Goal: Task Accomplishment & Management: Manage account settings

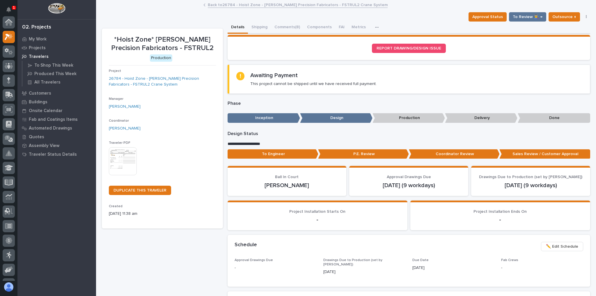
scroll to position [15, 0]
click at [220, 6] on link "Back to 26784 - Hoist Zone - Byers Precision Fabricators - FSTRUL2 Crane System" at bounding box center [298, 4] width 180 height 7
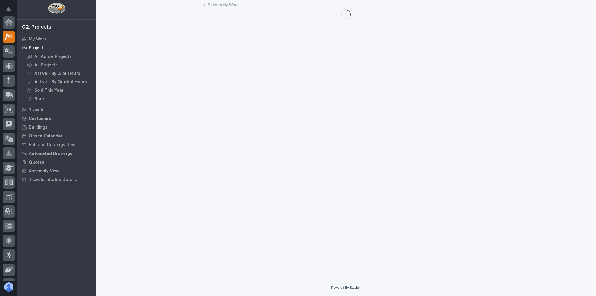
scroll to position [16, 0]
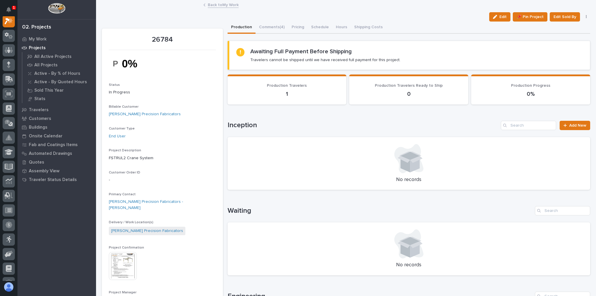
click at [224, 6] on link "Back to My Work" at bounding box center [223, 4] width 31 height 7
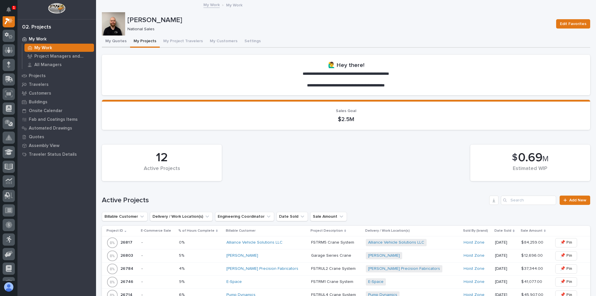
click at [119, 44] on button "My Quotes" at bounding box center [116, 41] width 28 height 12
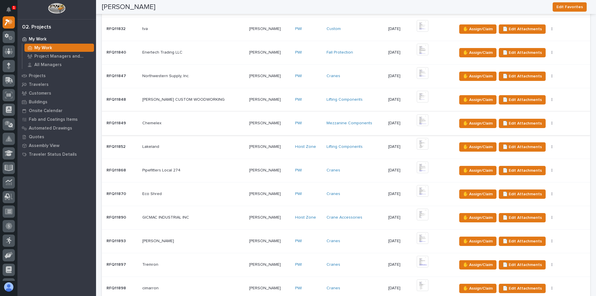
scroll to position [233, 0]
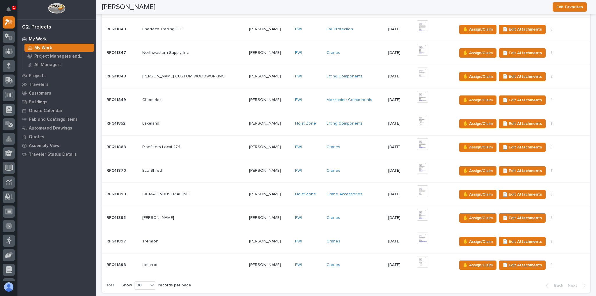
click at [196, 242] on div "Tremron Tremron" at bounding box center [193, 241] width 102 height 10
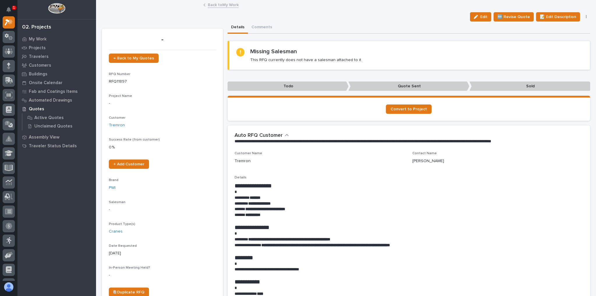
click at [217, 2] on link "Back to My Work" at bounding box center [223, 4] width 31 height 7
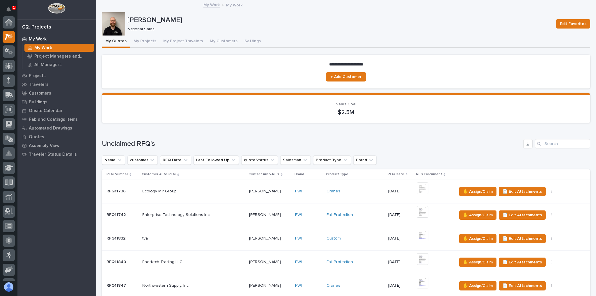
scroll to position [16, 0]
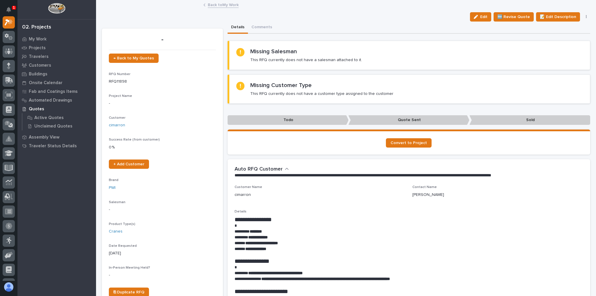
click at [227, 6] on link "Back to My Work" at bounding box center [223, 4] width 31 height 7
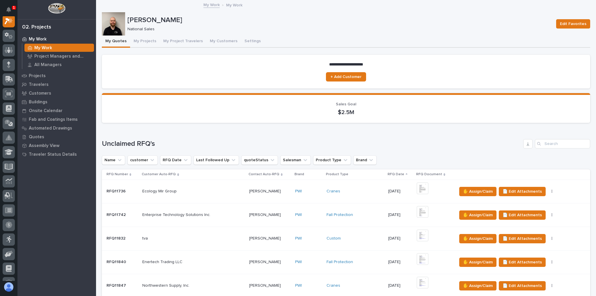
scroll to position [302, 0]
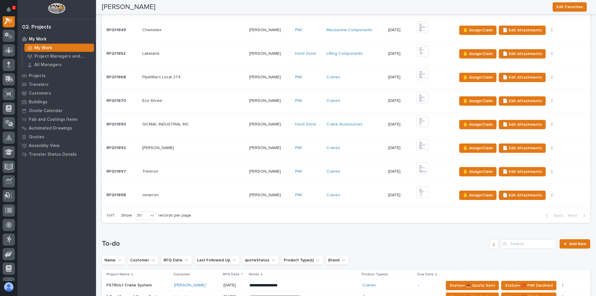
click at [222, 152] on td "Jacobs Jacobs" at bounding box center [193, 148] width 106 height 24
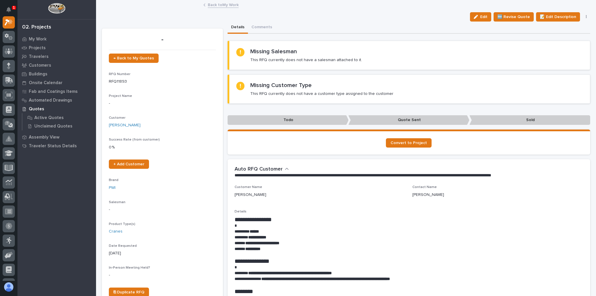
click at [232, 6] on link "Back to My Work" at bounding box center [223, 4] width 31 height 7
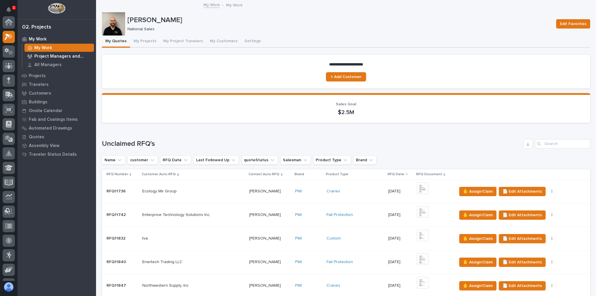
click at [69, 56] on p "Project Managers and Engineers" at bounding box center [62, 56] width 57 height 5
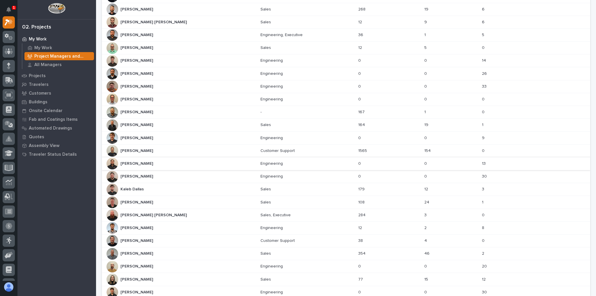
scroll to position [186, 0]
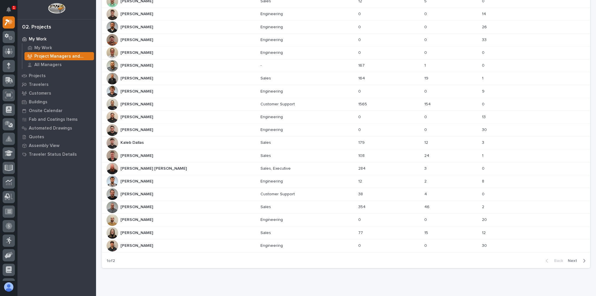
click at [583, 259] on icon "button" at bounding box center [584, 260] width 2 height 3
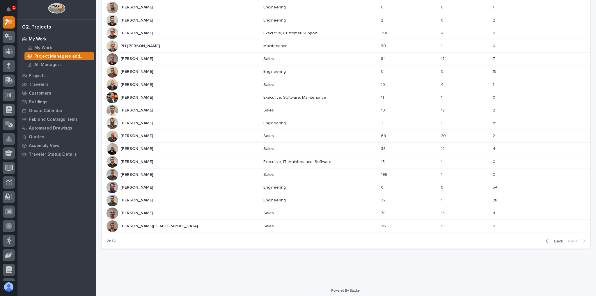
click at [187, 61] on div "Riley Youngman Riley Youngman" at bounding box center [182, 59] width 152 height 12
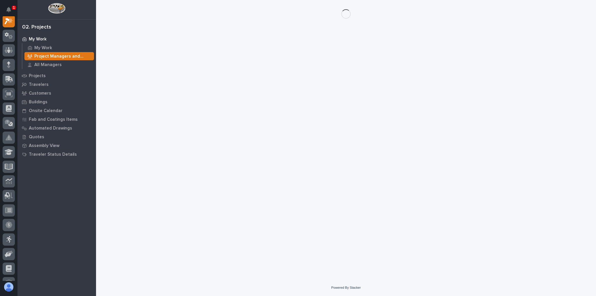
scroll to position [15, 0]
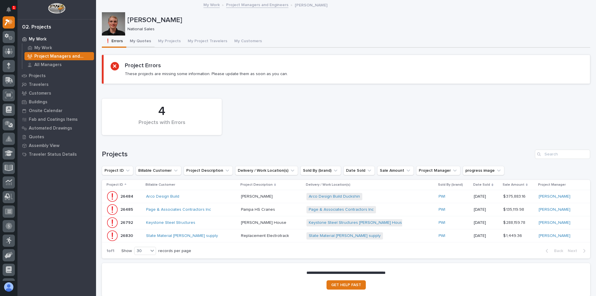
click at [145, 42] on button "My Quotes" at bounding box center [140, 41] width 28 height 12
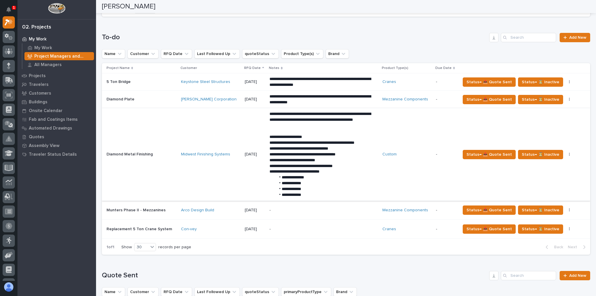
scroll to position [512, 0]
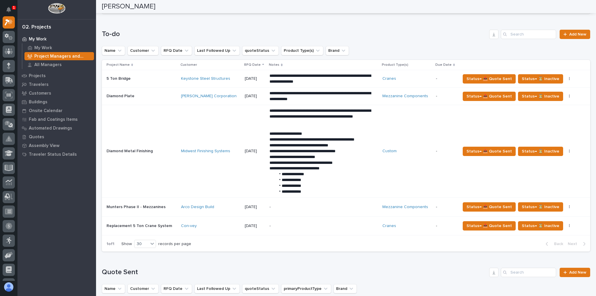
click at [317, 223] on p "-" at bounding box center [320, 225] width 102 height 5
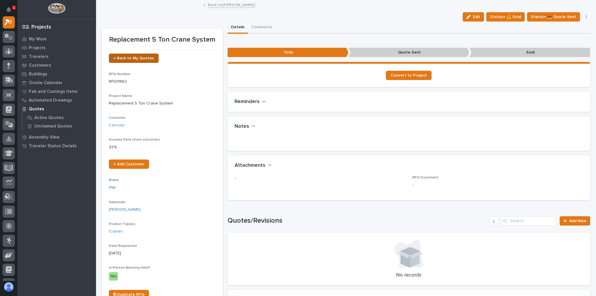
click at [139, 57] on span "← Back to My Quotes" at bounding box center [133, 58] width 40 height 4
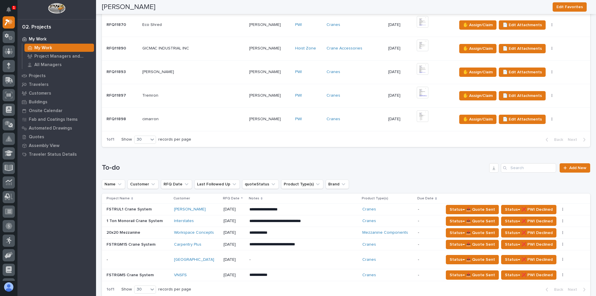
scroll to position [326, 0]
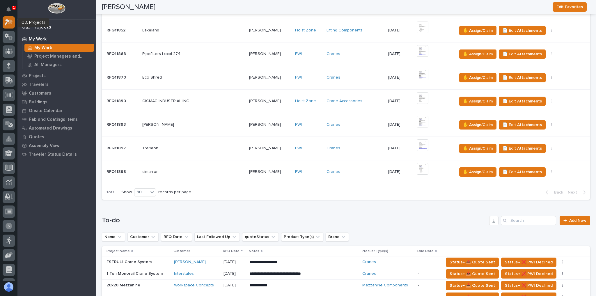
click at [8, 22] on icon at bounding box center [9, 22] width 8 height 7
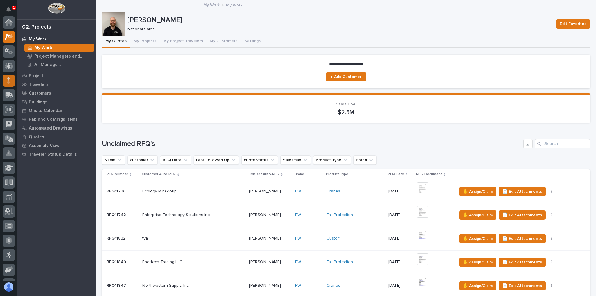
click at [10, 74] on div at bounding box center [9, 80] width 12 height 12
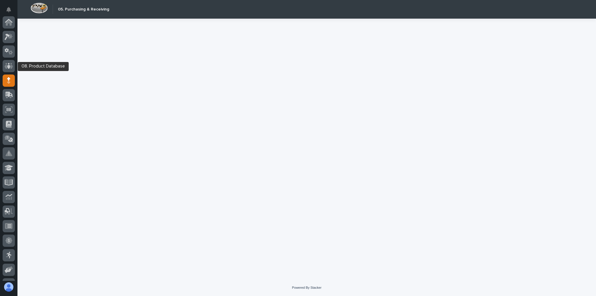
scroll to position [58, 0]
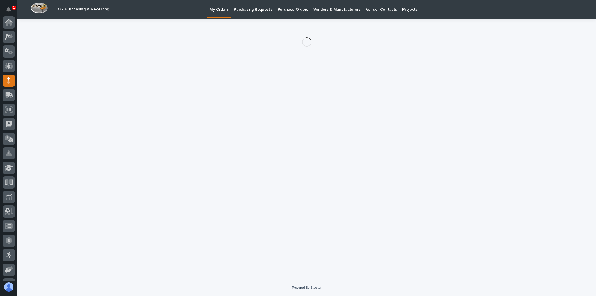
scroll to position [58, 0]
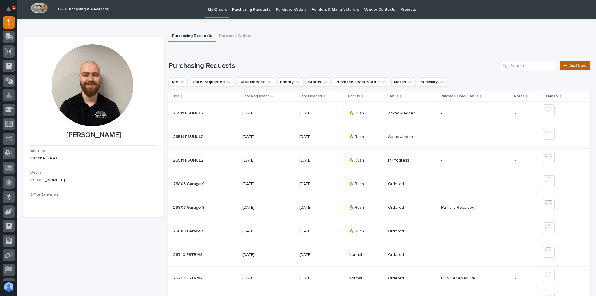
click at [579, 66] on span "Add New" at bounding box center [577, 66] width 17 height 4
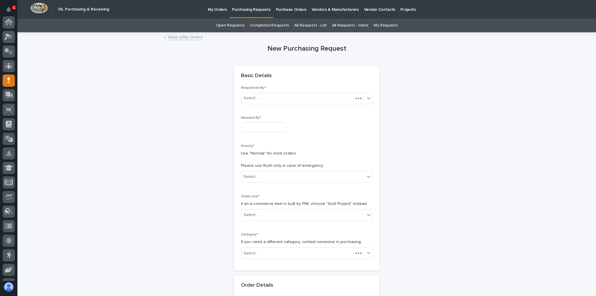
scroll to position [58, 0]
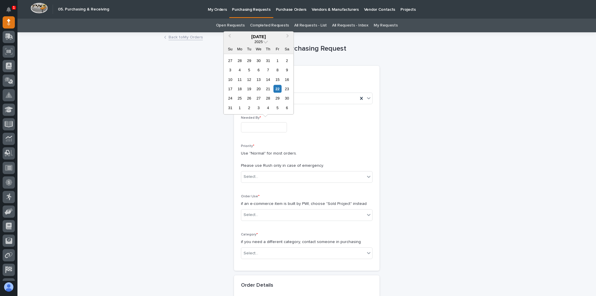
click at [247, 125] on input "text" at bounding box center [264, 127] width 46 height 10
click at [277, 98] on div "29" at bounding box center [277, 98] width 8 height 8
type input "**********"
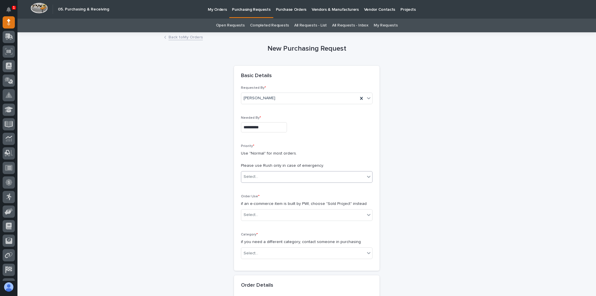
click at [259, 176] on input "text" at bounding box center [259, 176] width 1 height 5
click at [256, 204] on div "Normal" at bounding box center [304, 207] width 131 height 10
click at [257, 214] on div "Select..." at bounding box center [303, 215] width 124 height 10
click at [259, 226] on div "Sold Project" at bounding box center [304, 225] width 131 height 10
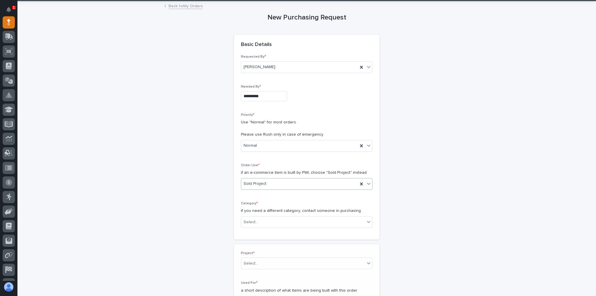
scroll to position [47, 0]
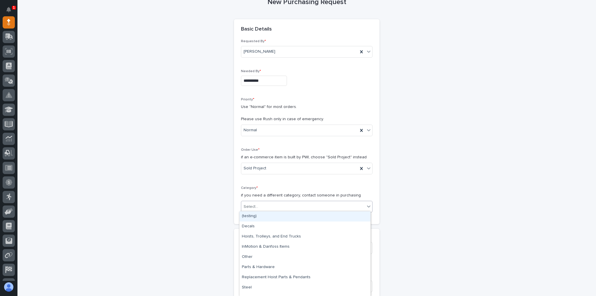
click at [266, 202] on div "Select..." at bounding box center [303, 207] width 124 height 10
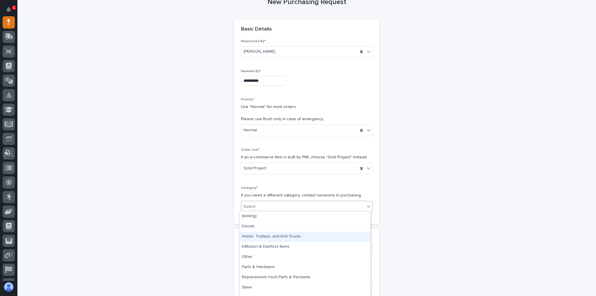
click at [266, 238] on div "Hoists, Trolleys, and End Trucks" at bounding box center [304, 237] width 131 height 10
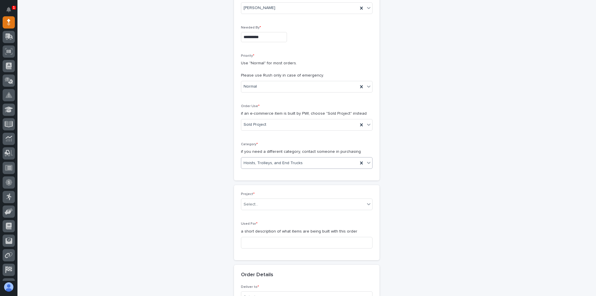
scroll to position [140, 0]
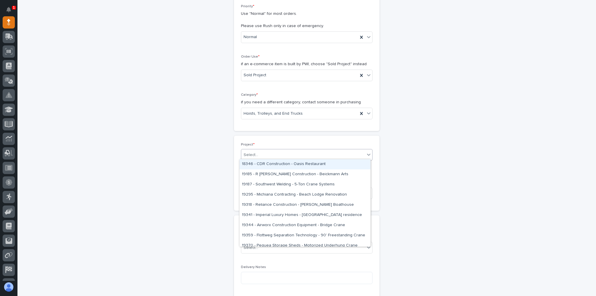
click at [260, 154] on div "Select..." at bounding box center [303, 155] width 124 height 10
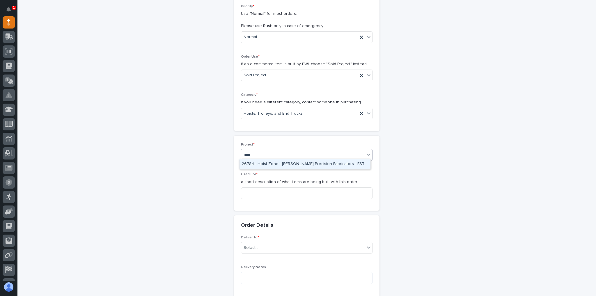
type input "*****"
click at [316, 159] on div "26784 - Hoist Zone - Byers Precision Fabricators - FSTRUL2 Crane System" at bounding box center [304, 164] width 131 height 10
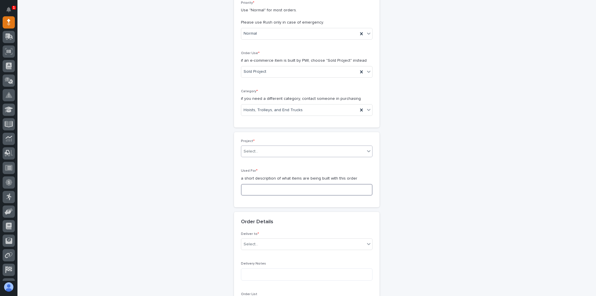
click at [276, 193] on input at bounding box center [306, 190] width 131 height 12
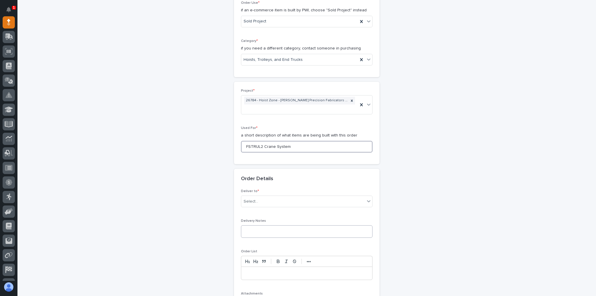
scroll to position [236, 0]
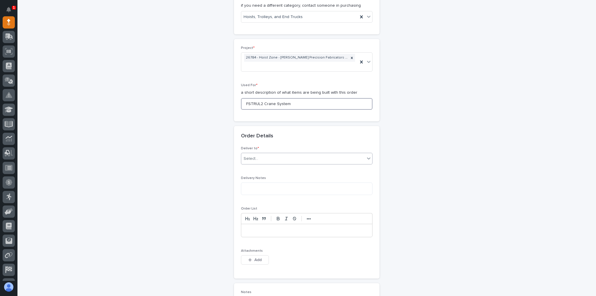
type input "FSTRUL2 Crane System"
click at [259, 155] on div "Select..." at bounding box center [303, 159] width 124 height 10
click at [262, 170] on div "PWI" at bounding box center [304, 167] width 131 height 10
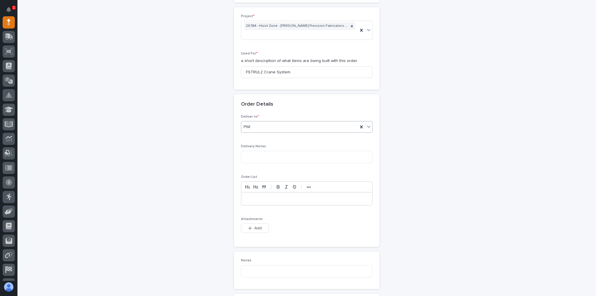
scroll to position [306, 0]
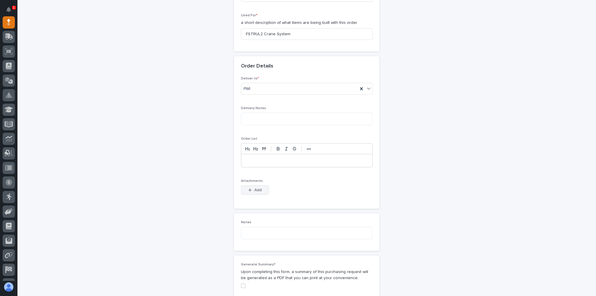
click at [255, 185] on button "Add" at bounding box center [255, 189] width 28 height 9
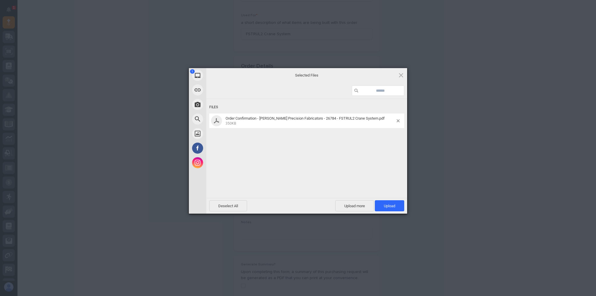
click at [393, 211] on div "Deselect All Upload more Upload 1" at bounding box center [306, 206] width 201 height 16
click at [393, 206] on span "Upload 1" at bounding box center [389, 206] width 11 height 4
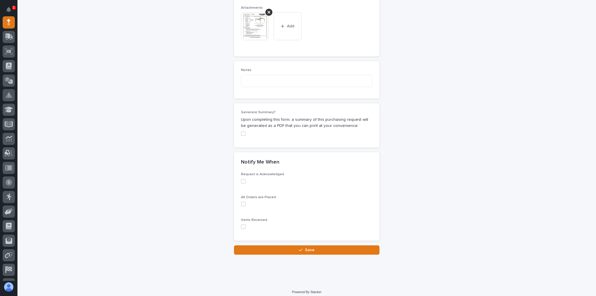
scroll to position [479, 0]
click at [284, 242] on div "Loading... Saving… Notify Me When Request is Acknowledged All Orders are Placed…" at bounding box center [306, 198] width 145 height 93
click at [283, 245] on button "Save" at bounding box center [306, 249] width 145 height 9
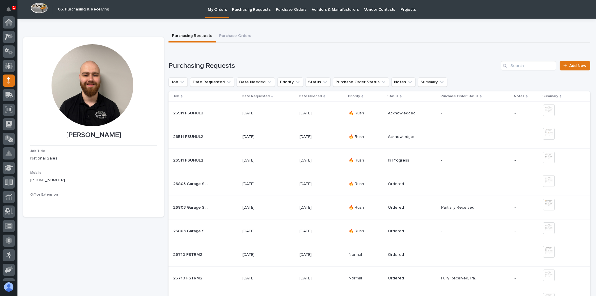
scroll to position [58, 0]
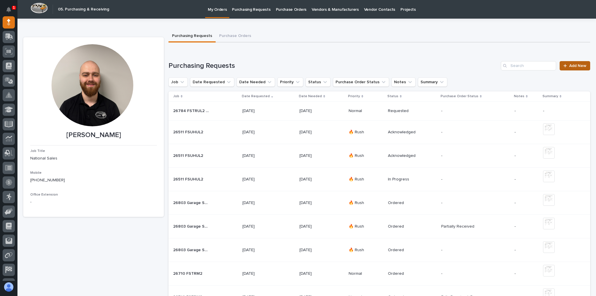
click at [571, 65] on span "Add New" at bounding box center [577, 66] width 17 height 4
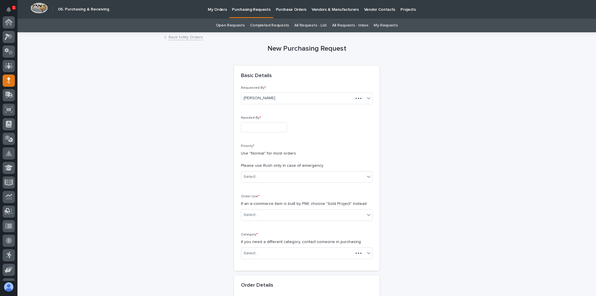
scroll to position [58, 0]
click at [254, 124] on input "text" at bounding box center [264, 127] width 46 height 10
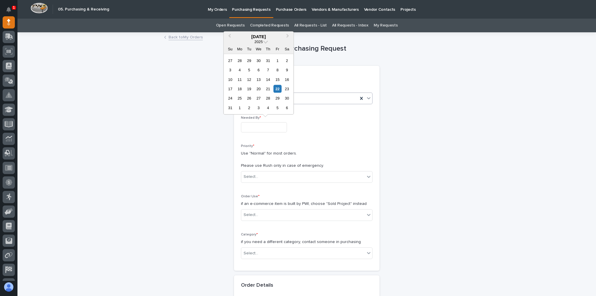
click at [277, 100] on div "29" at bounding box center [277, 98] width 8 height 8
type input "**********"
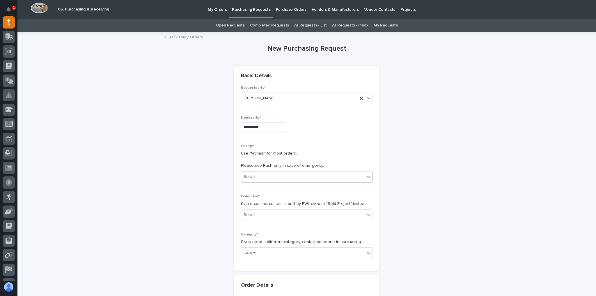
click at [259, 176] on div "Select..." at bounding box center [303, 177] width 124 height 10
click at [258, 205] on div "Normal" at bounding box center [304, 207] width 131 height 10
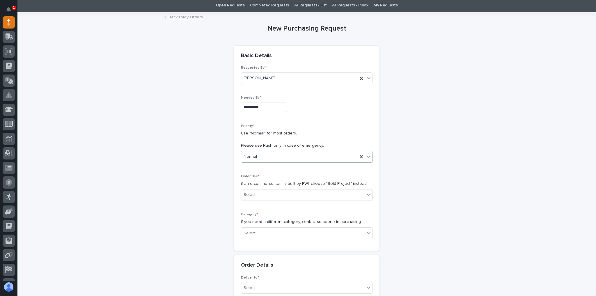
scroll to position [47, 0]
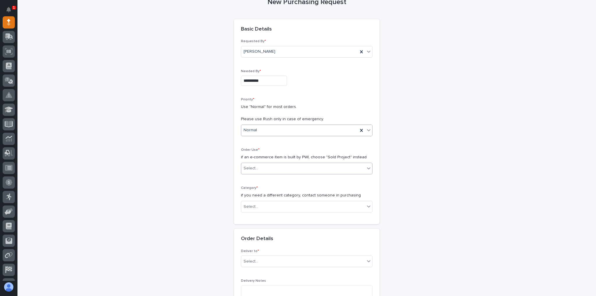
click at [271, 169] on div "Select..." at bounding box center [303, 168] width 124 height 10
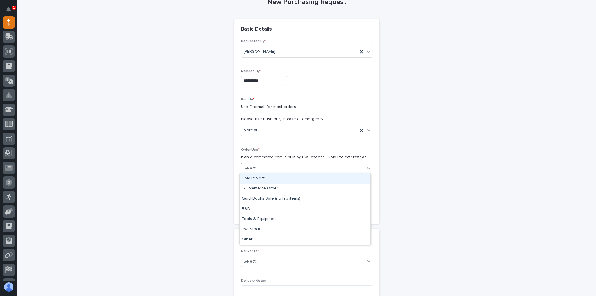
click at [266, 179] on div "Sold Project" at bounding box center [304, 178] width 131 height 10
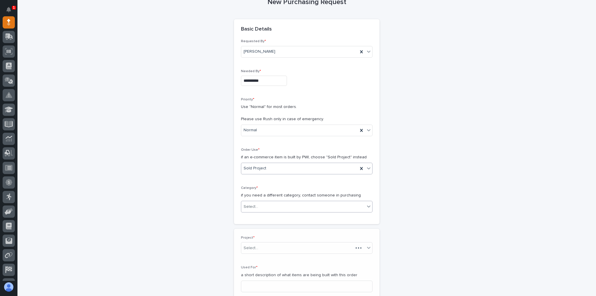
click at [259, 204] on div "Select..." at bounding box center [303, 207] width 124 height 10
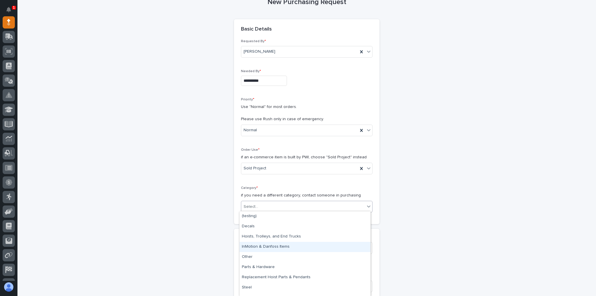
scroll to position [6, 0]
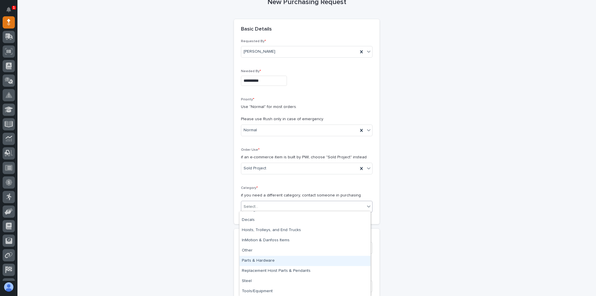
click at [259, 260] on div "Parts & Hardware" at bounding box center [304, 261] width 131 height 10
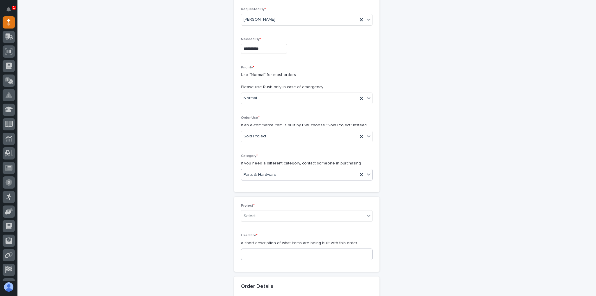
scroll to position [116, 0]
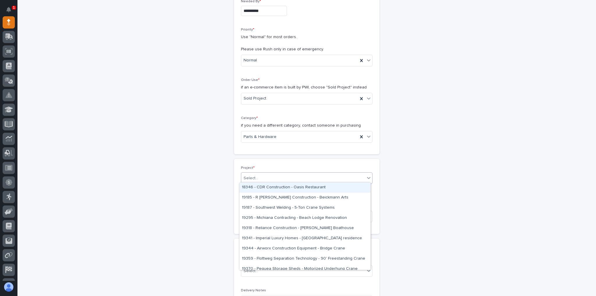
click at [257, 177] on div "Select..." at bounding box center [303, 178] width 124 height 10
type input "*****"
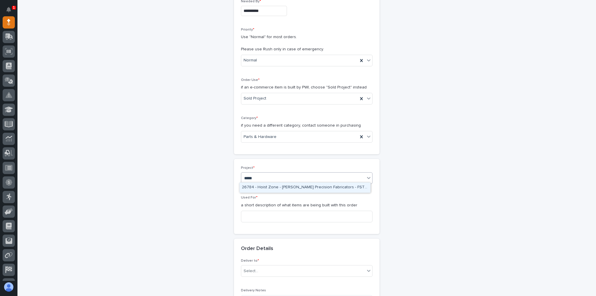
click at [257, 190] on div "26784 - Hoist Zone - Byers Precision Fabricators - FSTRUL2 Crane System" at bounding box center [304, 187] width 131 height 10
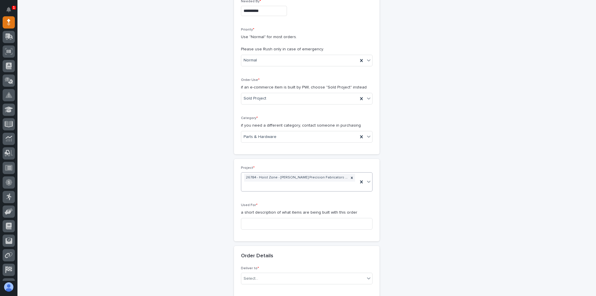
scroll to position [120, 0]
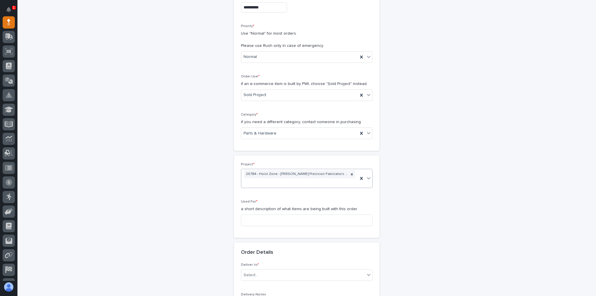
click at [255, 212] on div "Used For * a short description of what items are being built with this order" at bounding box center [306, 215] width 131 height 31
click at [256, 219] on input at bounding box center [306, 220] width 131 height 12
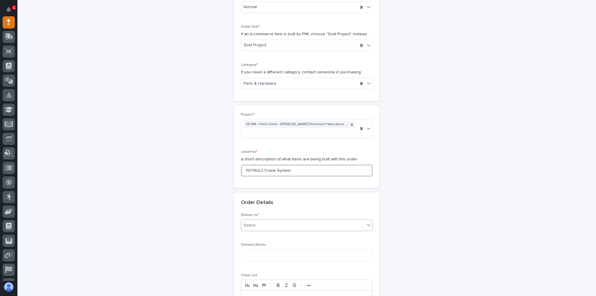
scroll to position [190, 0]
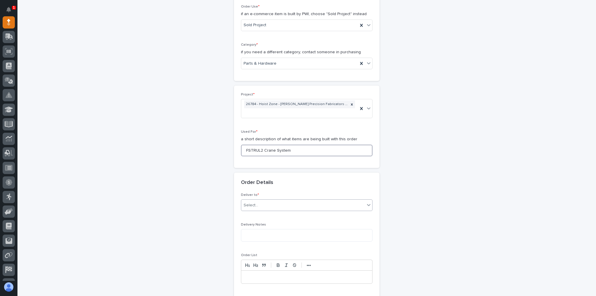
type input "FSTRUL2 Crane System"
click at [263, 203] on div "Select..." at bounding box center [303, 205] width 124 height 10
click at [259, 214] on div "PWI" at bounding box center [304, 214] width 131 height 10
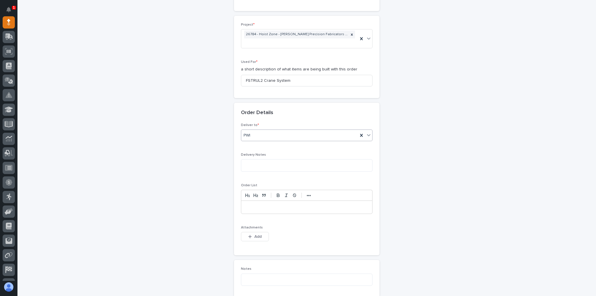
scroll to position [283, 0]
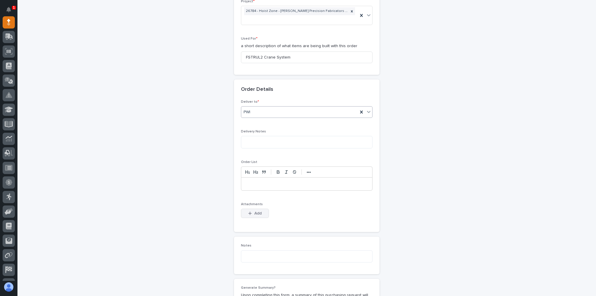
click at [254, 212] on span "Add" at bounding box center [257, 213] width 7 height 5
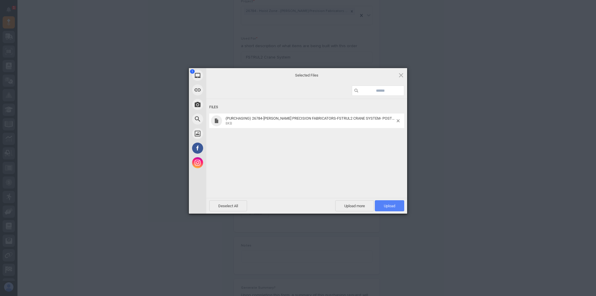
click at [392, 201] on span "Upload 1" at bounding box center [389, 205] width 29 height 11
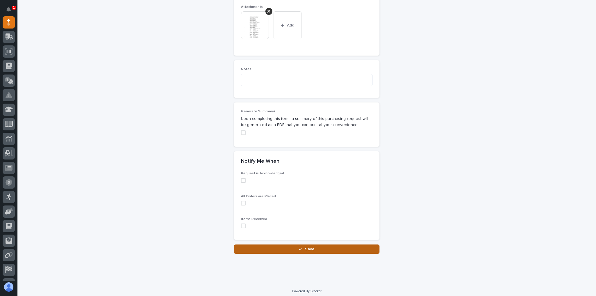
scroll to position [481, 0]
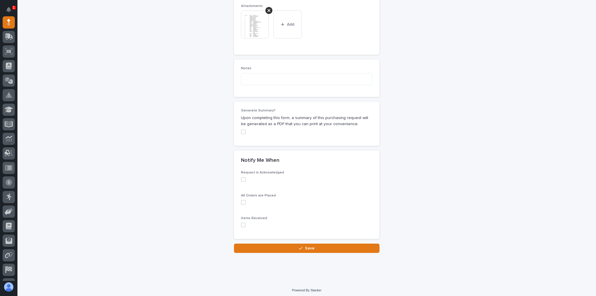
click at [302, 243] on button "Save" at bounding box center [306, 247] width 145 height 9
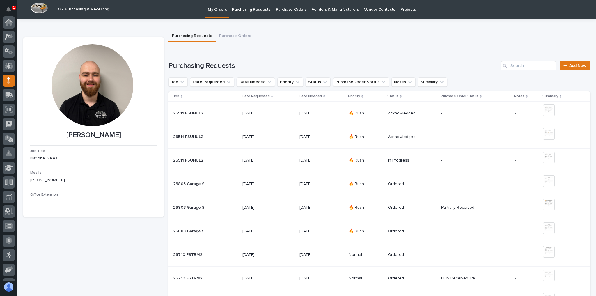
scroll to position [58, 0]
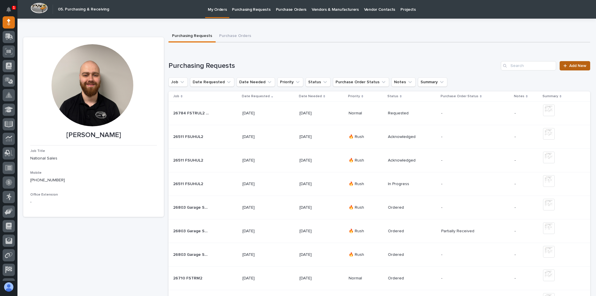
click at [579, 64] on span "Add New" at bounding box center [577, 66] width 17 height 4
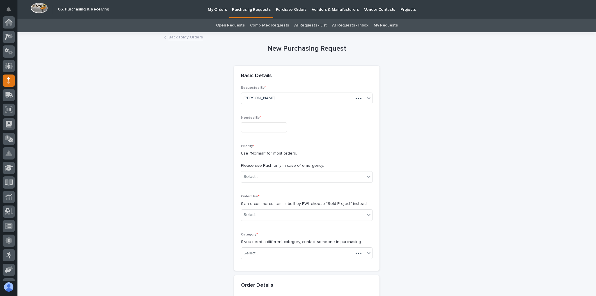
scroll to position [58, 0]
click at [249, 123] on input "text" at bounding box center [264, 127] width 46 height 10
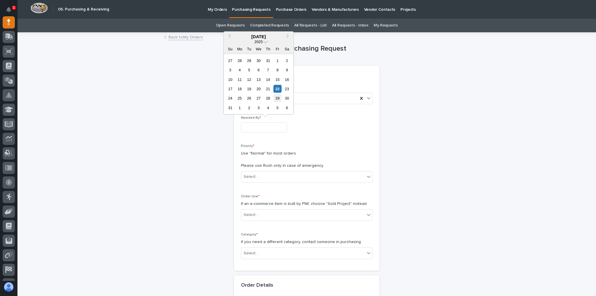
click at [276, 97] on div "29" at bounding box center [277, 98] width 8 height 8
type input "**********"
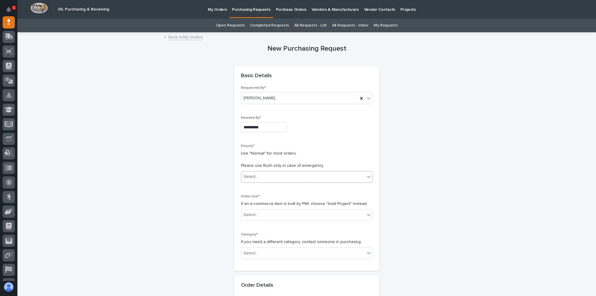
click at [260, 174] on div "Select..." at bounding box center [303, 177] width 124 height 10
click at [259, 202] on div "Normal" at bounding box center [304, 207] width 131 height 10
click at [262, 214] on div "Select..." at bounding box center [303, 215] width 124 height 10
click at [262, 225] on div "Sold Project" at bounding box center [304, 225] width 131 height 10
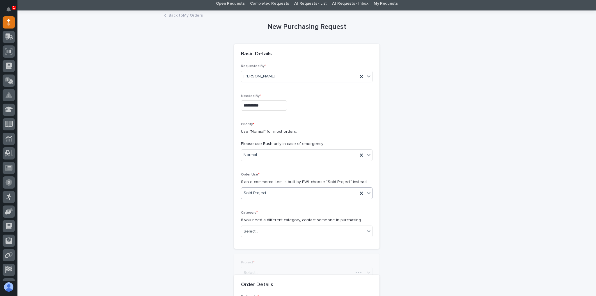
scroll to position [47, 0]
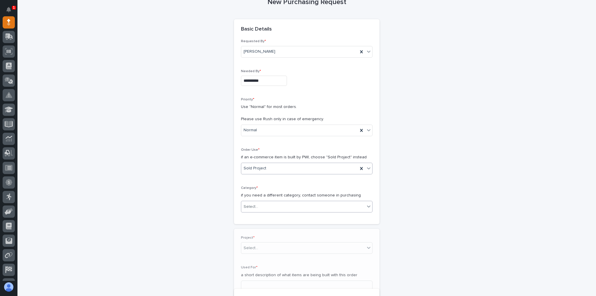
click at [266, 199] on div "Category * if you need a different category, contact someone in purchasing Sele…" at bounding box center [306, 201] width 131 height 31
click at [268, 204] on div "Select..." at bounding box center [303, 207] width 124 height 10
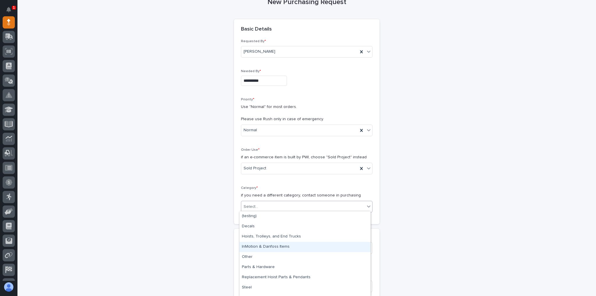
scroll to position [6, 0]
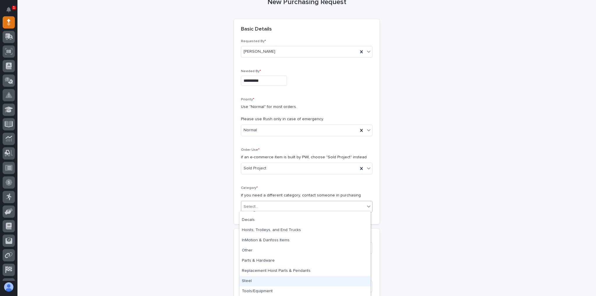
click at [255, 280] on div "Steel" at bounding box center [304, 281] width 131 height 10
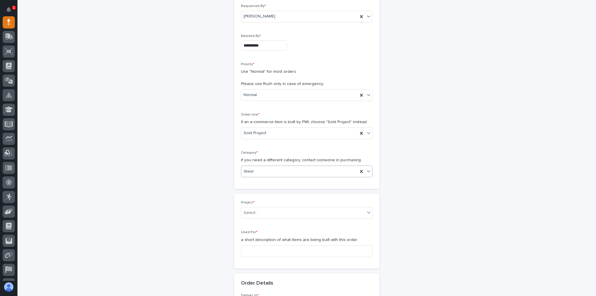
scroll to position [116, 0]
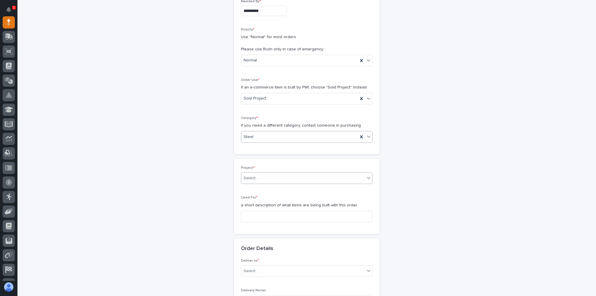
drag, startPoint x: 261, startPoint y: 174, endPoint x: 257, endPoint y: 175, distance: 3.9
click at [260, 175] on div "Select..." at bounding box center [303, 178] width 124 height 10
type input "*****"
click at [263, 186] on div "26784 - Hoist Zone - Byers Precision Fabricators - FSTRUL2 Crane System" at bounding box center [304, 187] width 131 height 10
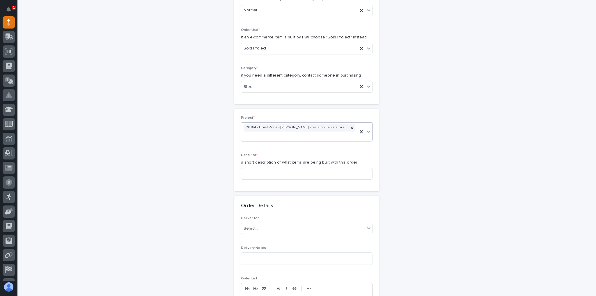
scroll to position [236, 0]
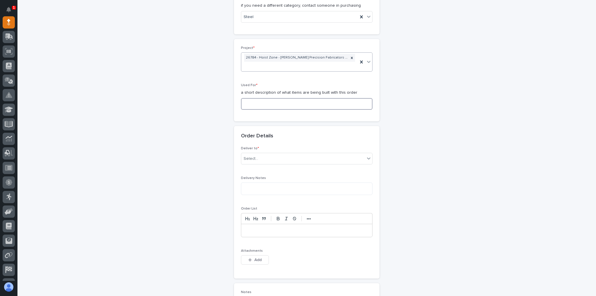
click at [265, 102] on input at bounding box center [306, 104] width 131 height 12
type input "FSTRUL2 Crane System"
click at [297, 160] on div "Select..." at bounding box center [303, 159] width 124 height 10
click at [282, 165] on div "PWI" at bounding box center [304, 167] width 131 height 10
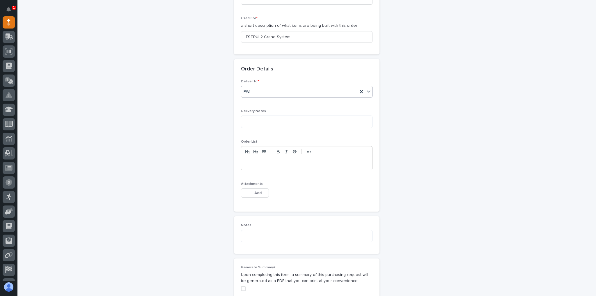
scroll to position [306, 0]
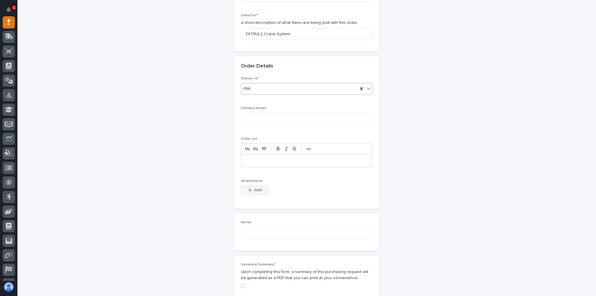
click at [254, 187] on span "Add" at bounding box center [257, 189] width 7 height 5
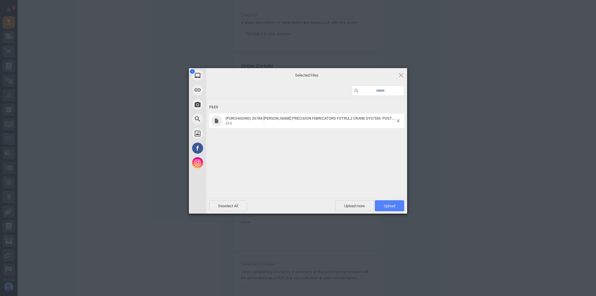
click at [385, 205] on span "Upload 1" at bounding box center [389, 206] width 11 height 4
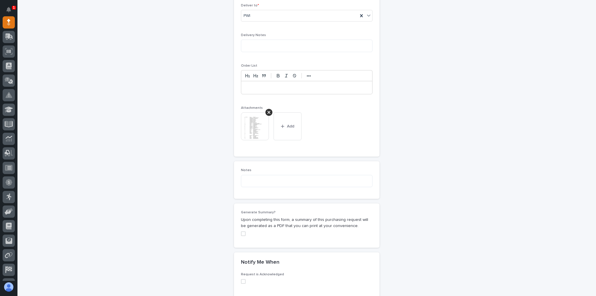
scroll to position [481, 0]
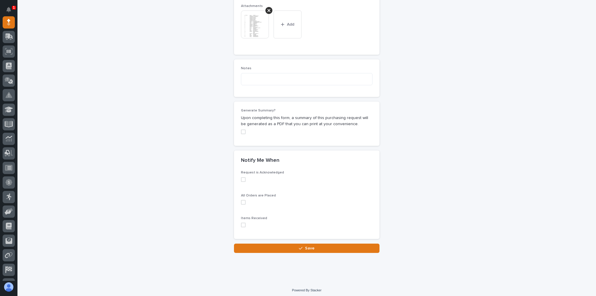
click at [287, 246] on button "Save" at bounding box center [306, 247] width 145 height 9
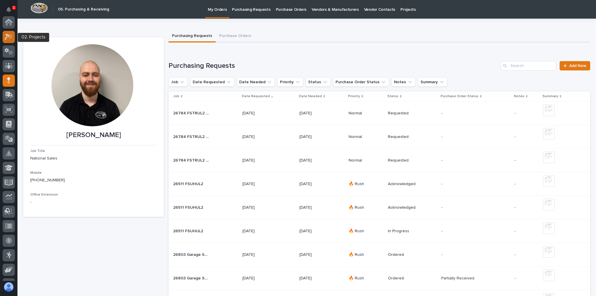
click at [7, 32] on div at bounding box center [9, 37] width 12 height 12
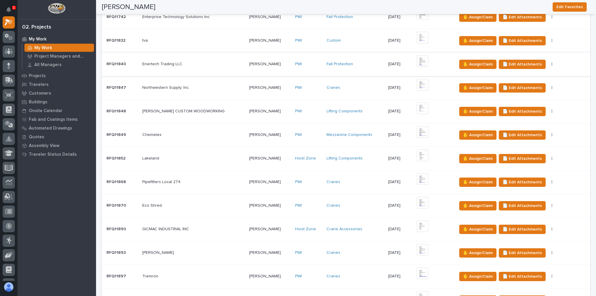
scroll to position [233, 0]
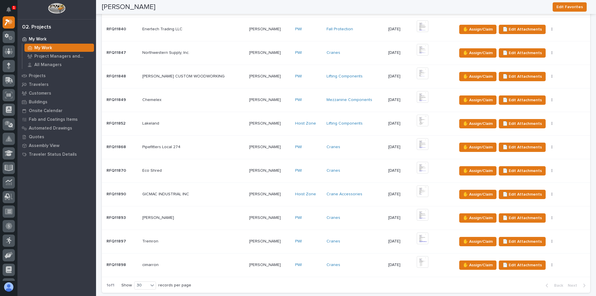
click at [197, 192] on p at bounding box center [193, 194] width 102 height 5
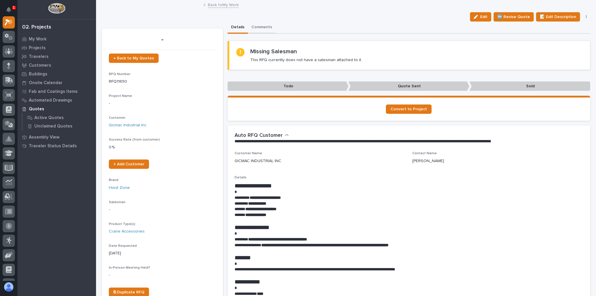
click at [266, 25] on button "Comments" at bounding box center [262, 28] width 28 height 12
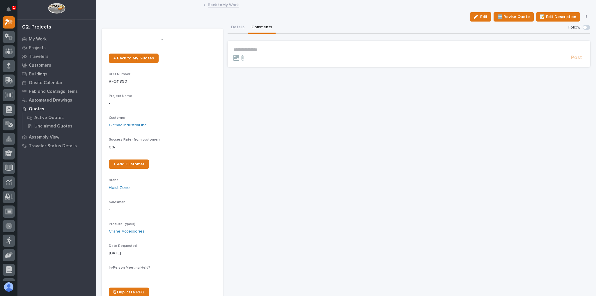
click at [265, 54] on div "Post" at bounding box center [408, 57] width 351 height 7
drag, startPoint x: 269, startPoint y: 49, endPoint x: 267, endPoint y: 55, distance: 7.1
click at [269, 49] on p "**********" at bounding box center [408, 49] width 351 height 5
click at [253, 57] on span "Charlie Hiester" at bounding box center [250, 58] width 33 height 4
click at [576, 58] on span "Post" at bounding box center [576, 60] width 11 height 7
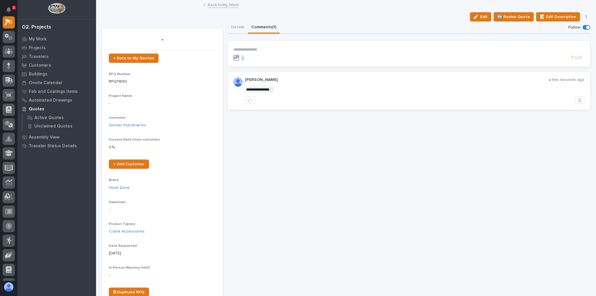
click at [212, 4] on link "Back to My Work" at bounding box center [223, 4] width 31 height 7
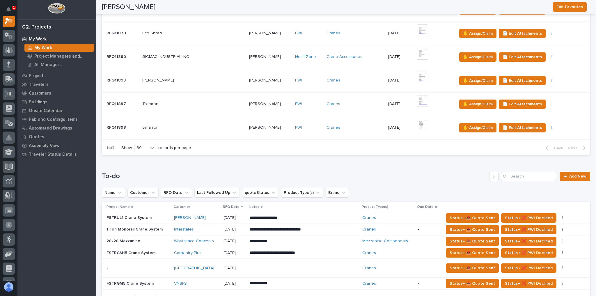
scroll to position [396, 0]
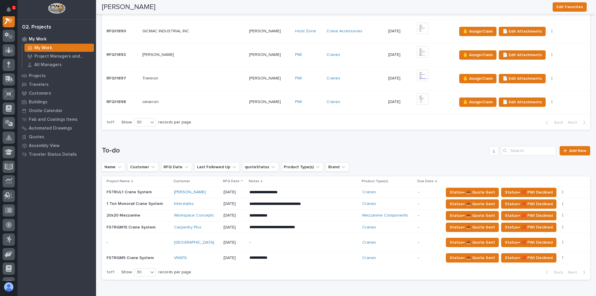
click at [202, 255] on div "VNSFS" at bounding box center [196, 257] width 45 height 5
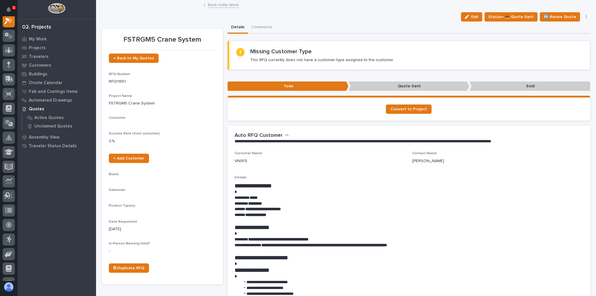
scroll to position [15, 0]
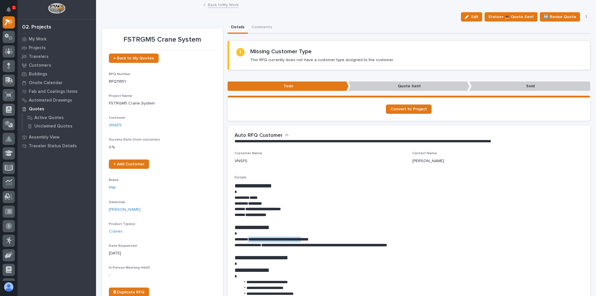
drag, startPoint x: 250, startPoint y: 239, endPoint x: 322, endPoint y: 238, distance: 71.6
click at [308, 238] on strong "**********" at bounding box center [278, 239] width 60 height 4
copy strong "**********"
click at [6, 77] on icon at bounding box center [10, 80] width 8 height 6
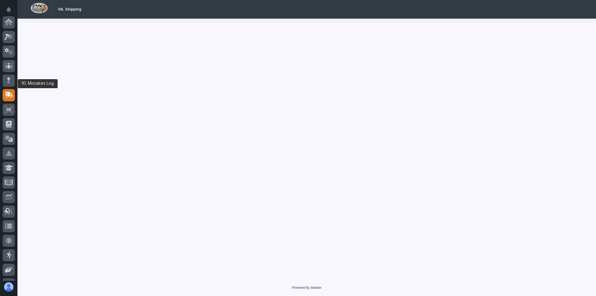
scroll to position [70, 0]
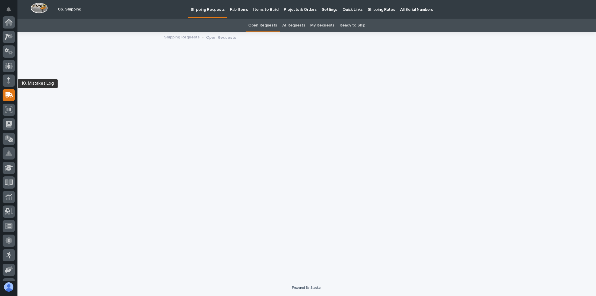
scroll to position [70, 0]
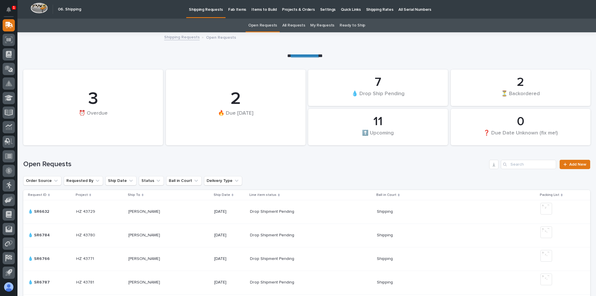
click at [377, 15] on link "Shipping Rates" at bounding box center [379, 9] width 33 height 18
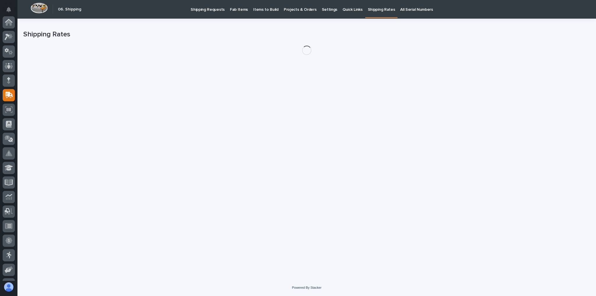
scroll to position [70, 0]
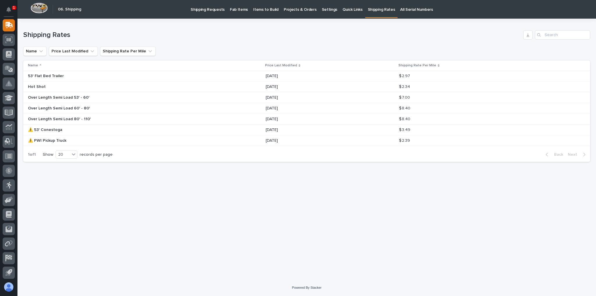
click at [136, 21] on div "Shipping Rates" at bounding box center [306, 33] width 567 height 28
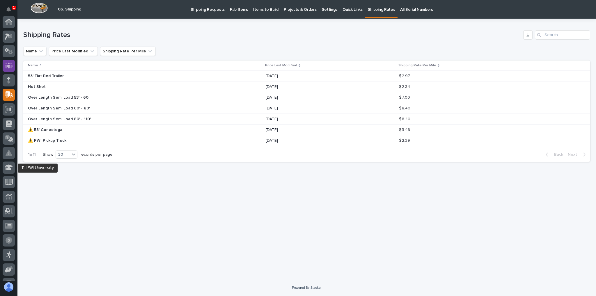
scroll to position [0, 0]
click at [11, 40] on div at bounding box center [9, 37] width 12 height 12
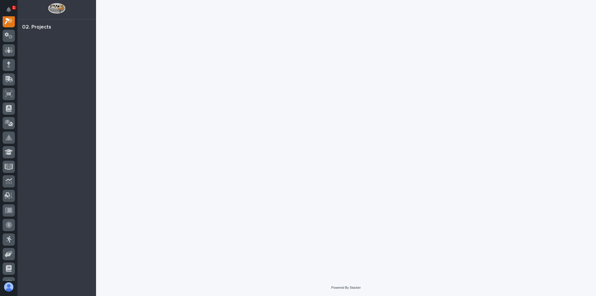
scroll to position [15, 0]
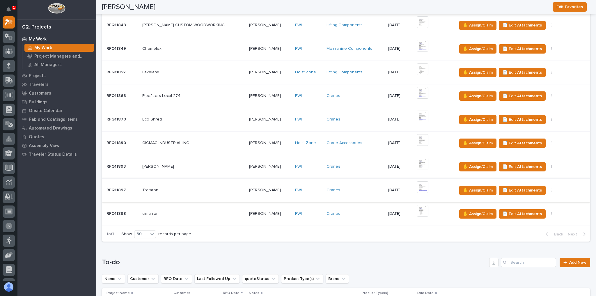
scroll to position [396, 0]
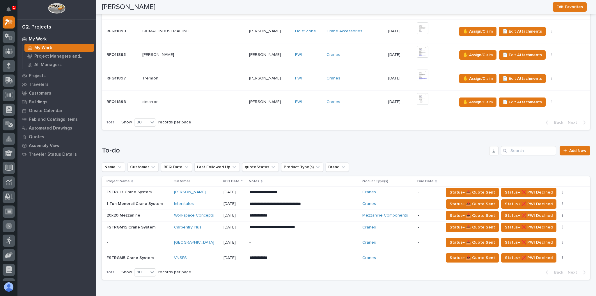
click at [191, 102] on div "cimarron cimarron" at bounding box center [193, 102] width 102 height 10
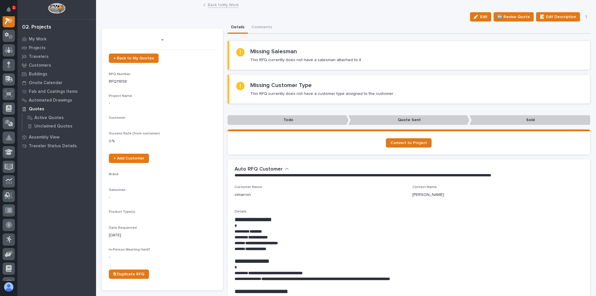
scroll to position [15, 0]
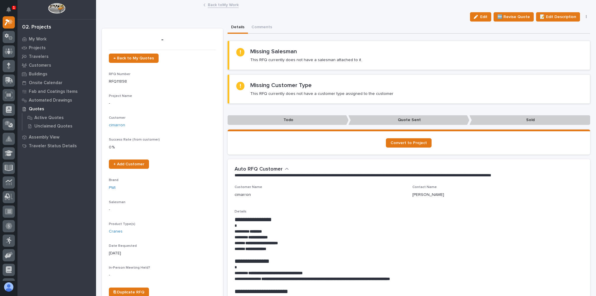
click at [221, 5] on link "Back to My Work" at bounding box center [223, 4] width 31 height 7
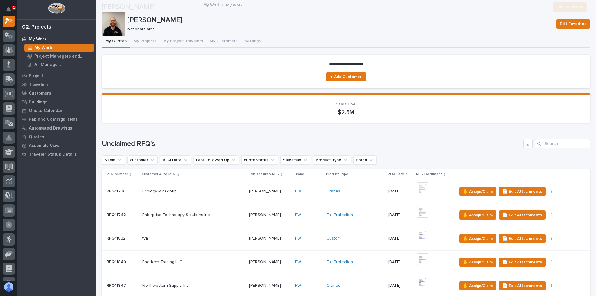
scroll to position [233, 0]
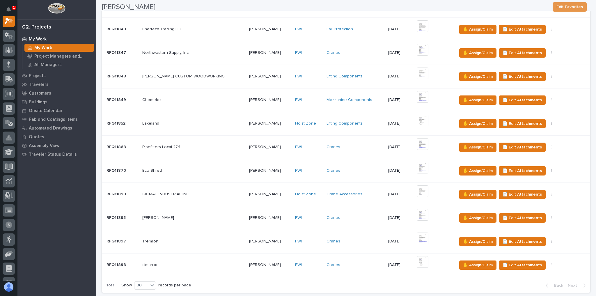
click at [194, 239] on p at bounding box center [193, 241] width 102 height 5
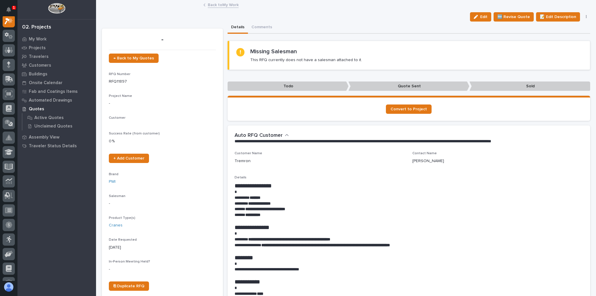
scroll to position [15, 0]
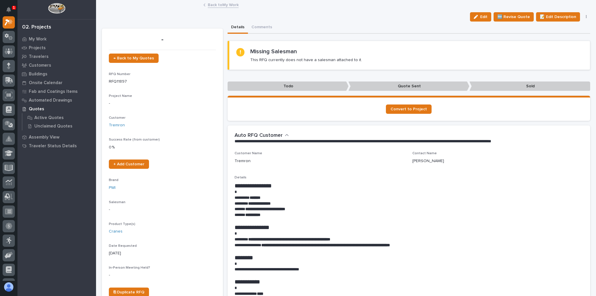
click at [584, 15] on button "button" at bounding box center [586, 17] width 8 height 4
click at [569, 34] on button "✋ Assign/Claim" at bounding box center [561, 37] width 52 height 9
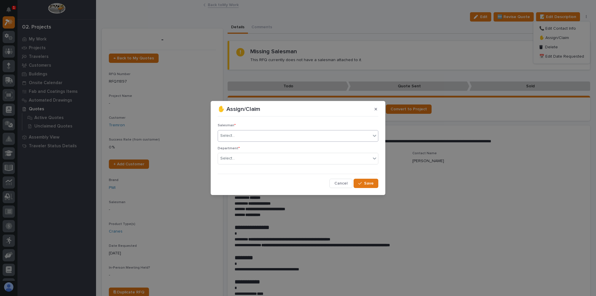
click at [235, 137] on input "text" at bounding box center [235, 135] width 1 height 5
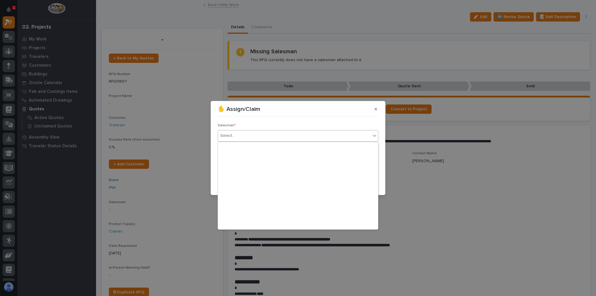
scroll to position [126, 0]
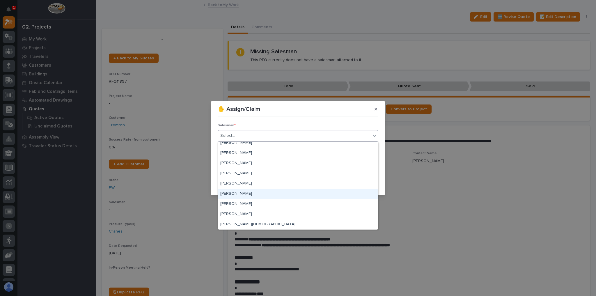
click at [243, 193] on div "[PERSON_NAME]" at bounding box center [298, 194] width 160 height 10
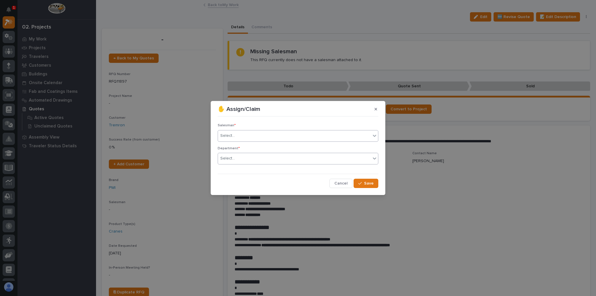
click at [244, 157] on div "Select..." at bounding box center [294, 159] width 153 height 10
click at [245, 170] on span "National Sales" at bounding box center [234, 169] width 29 height 6
click at [356, 183] on button "Save" at bounding box center [365, 183] width 25 height 9
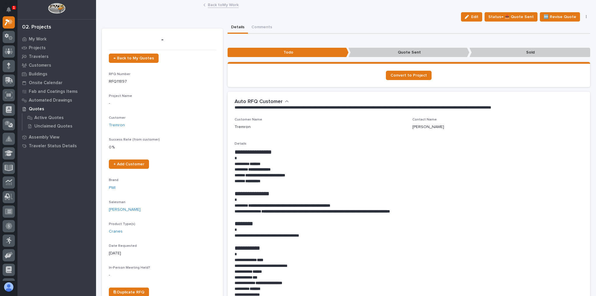
click at [232, 7] on link "Back to My Work" at bounding box center [223, 4] width 31 height 7
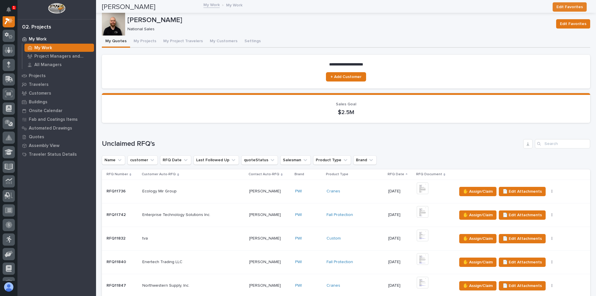
scroll to position [233, 0]
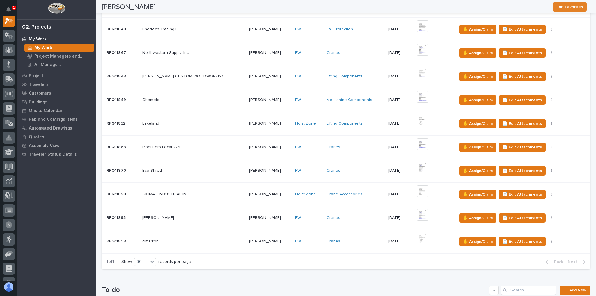
click at [196, 175] on td "Eco Shred Eco Shred" at bounding box center [193, 171] width 106 height 24
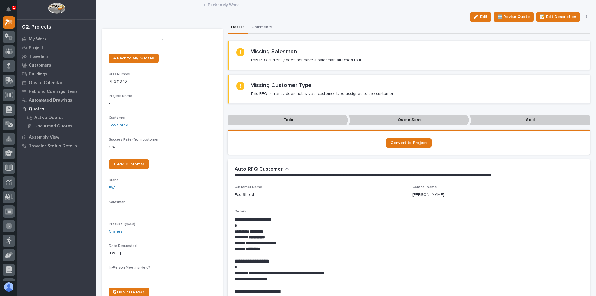
click at [253, 22] on button "Comments" at bounding box center [262, 28] width 28 height 12
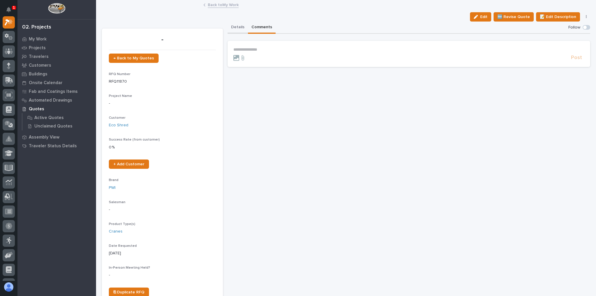
click at [243, 26] on button "Details" at bounding box center [237, 28] width 20 height 12
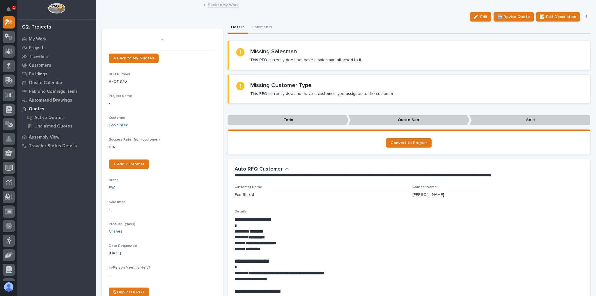
click at [229, 5] on link "Back to My Work" at bounding box center [223, 4] width 31 height 7
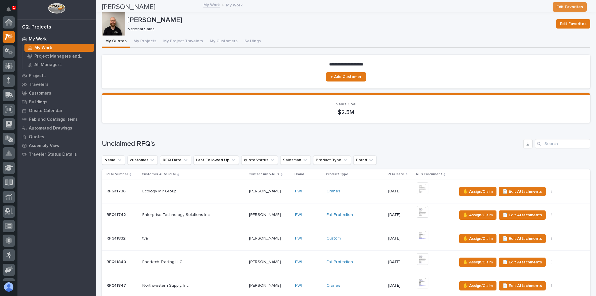
scroll to position [16, 0]
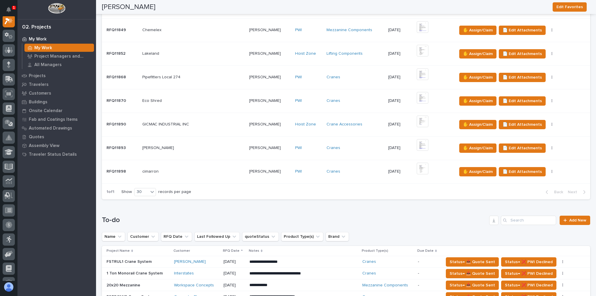
click at [209, 56] on div "Lakeland Lakeland" at bounding box center [193, 54] width 102 height 10
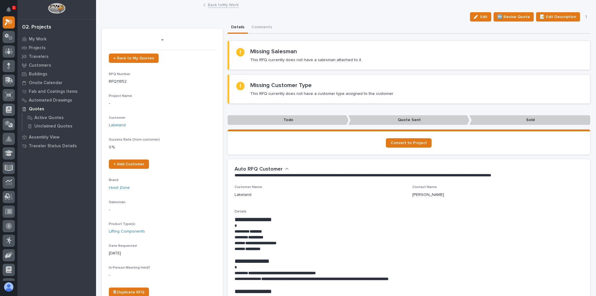
click at [227, 5] on link "Back to My Work" at bounding box center [223, 4] width 31 height 7
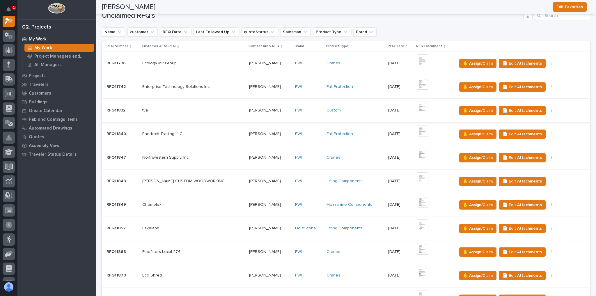
scroll to position [186, 0]
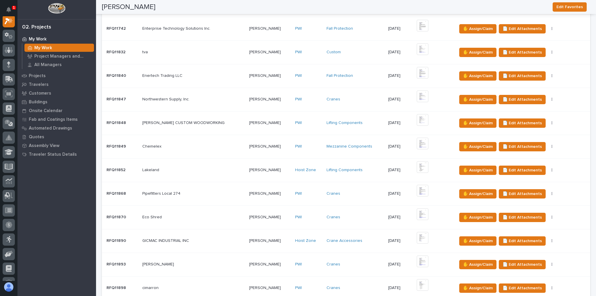
click at [209, 216] on p at bounding box center [193, 217] width 102 height 5
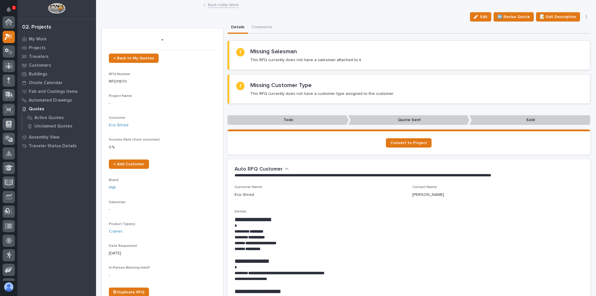
scroll to position [15, 0]
click at [261, 31] on button "Comments" at bounding box center [262, 28] width 28 height 12
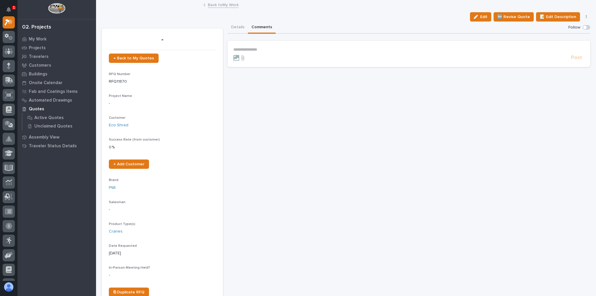
click at [260, 45] on section "**********" at bounding box center [408, 54] width 363 height 26
click at [261, 49] on p "**********" at bounding box center [408, 49] width 351 height 5
click at [250, 64] on span "Josh Casper" at bounding box center [250, 64] width 33 height 4
click at [573, 59] on span "Post" at bounding box center [576, 60] width 11 height 7
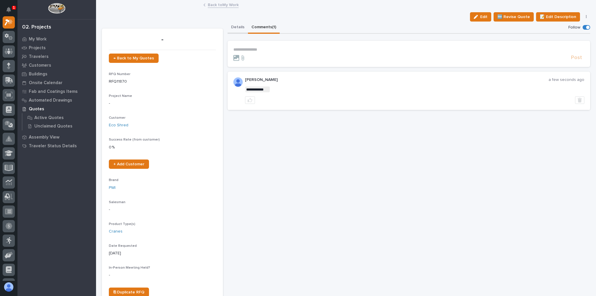
click at [234, 27] on button "Details" at bounding box center [237, 28] width 20 height 12
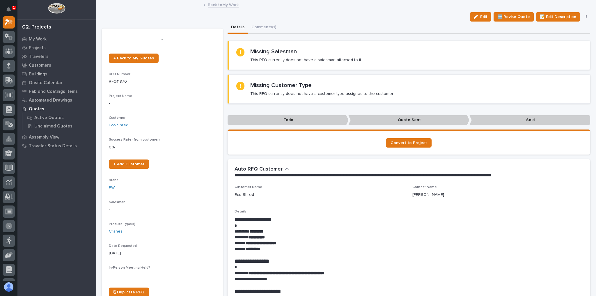
click at [583, 17] on button "button" at bounding box center [586, 17] width 8 height 4
click at [459, 30] on div "Details Comments (1)" at bounding box center [408, 28] width 363 height 12
click at [230, 7] on link "Back to My Work" at bounding box center [223, 4] width 31 height 7
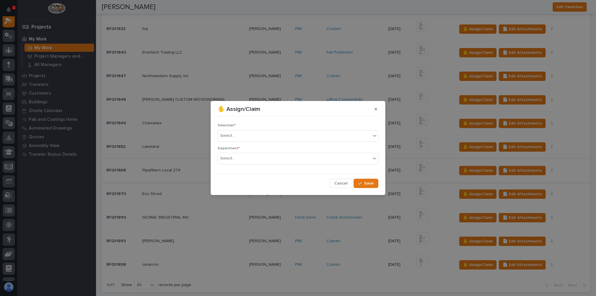
click at [377, 106] on button "button" at bounding box center [376, 108] width 10 height 9
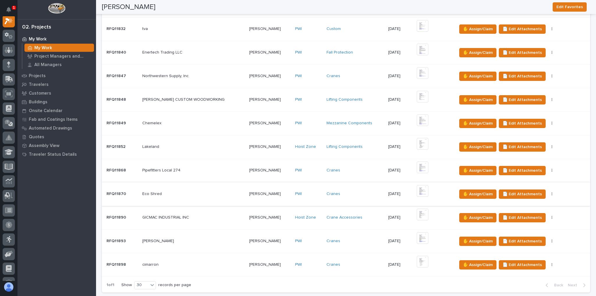
click at [551, 192] on icon "button" at bounding box center [551, 193] width 1 height 3
click at [562, 186] on td "✋ Assign/Claim 📄 Edit Attachments 🪧 Edit Brand" at bounding box center [522, 194] width 136 height 24
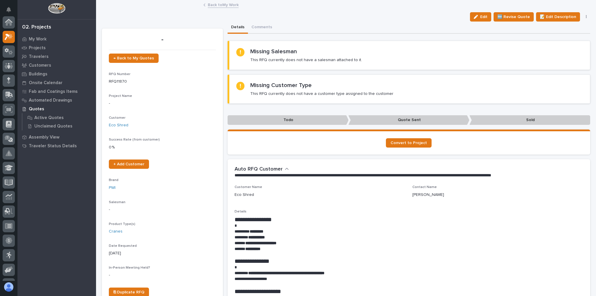
scroll to position [15, 0]
click at [475, 192] on div "Matt Wright" at bounding box center [497, 195] width 171 height 6
click at [582, 18] on button "button" at bounding box center [586, 17] width 8 height 4
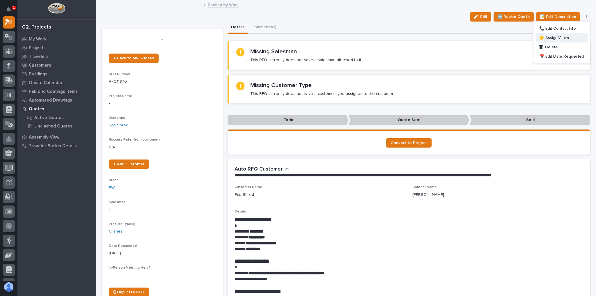
click at [558, 36] on span "✋ Assign/Claim" at bounding box center [554, 37] width 30 height 7
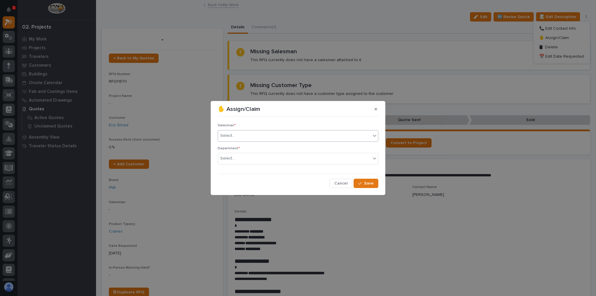
drag, startPoint x: 291, startPoint y: 129, endPoint x: 289, endPoint y: 132, distance: 3.0
click at [289, 131] on div "Salesman * Select..." at bounding box center [298, 134] width 161 height 23
click at [289, 136] on div "Select..." at bounding box center [294, 136] width 153 height 10
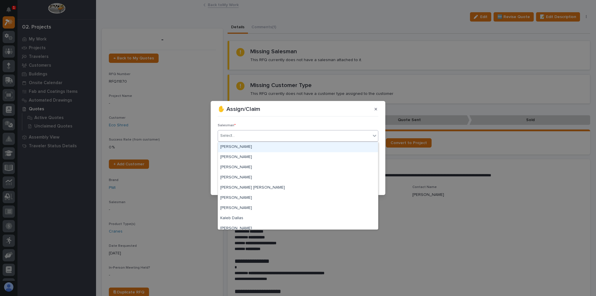
scroll to position [126, 0]
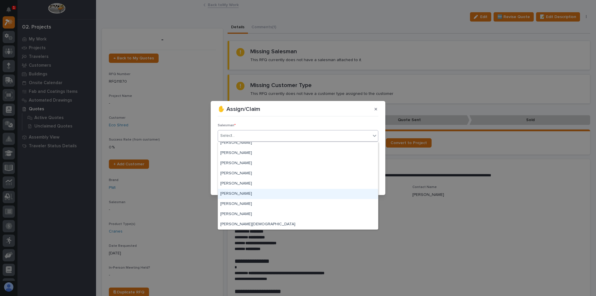
click at [256, 195] on div "[PERSON_NAME]" at bounding box center [298, 194] width 160 height 10
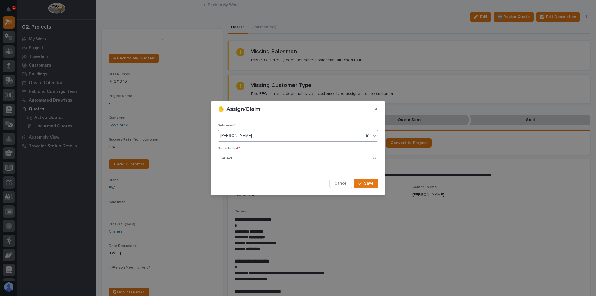
click at [247, 157] on div "Select..." at bounding box center [294, 159] width 153 height 10
click at [247, 170] on span "National Sales" at bounding box center [234, 169] width 29 height 6
click at [361, 186] on button "Save" at bounding box center [365, 183] width 25 height 9
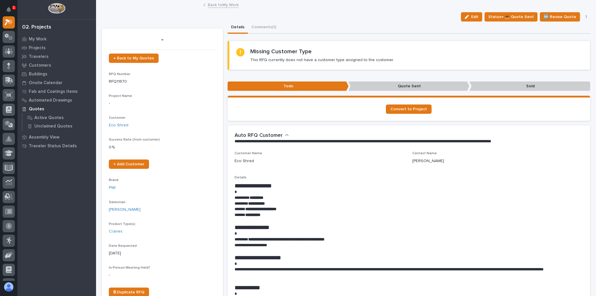
click at [229, 8] on div "Back to My Work" at bounding box center [345, 5] width 291 height 8
click at [228, 5] on link "Back to My Work" at bounding box center [223, 4] width 31 height 7
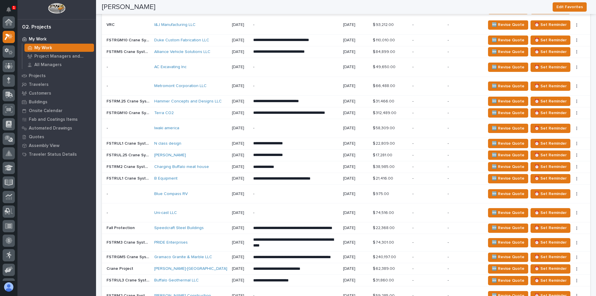
scroll to position [465, 0]
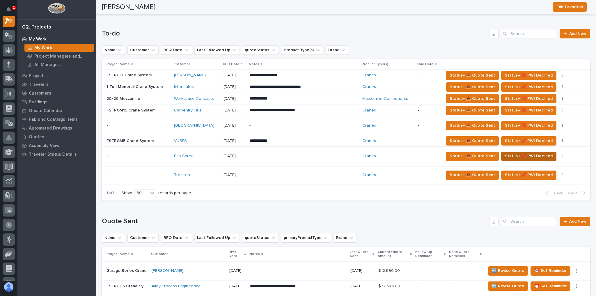
click at [522, 153] on span "Status→ ❌ PWI Declined" at bounding box center [529, 155] width 48 height 7
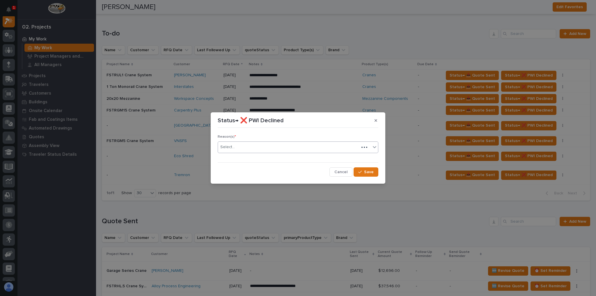
click at [245, 148] on div "Select..." at bounding box center [288, 147] width 141 height 10
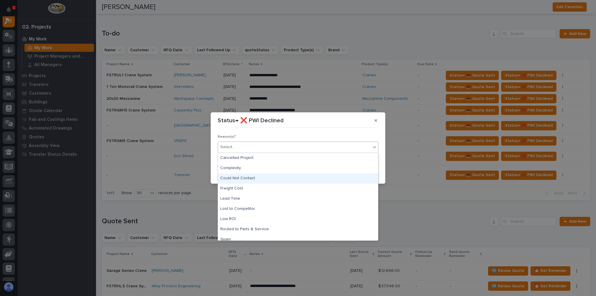
scroll to position [14, 0]
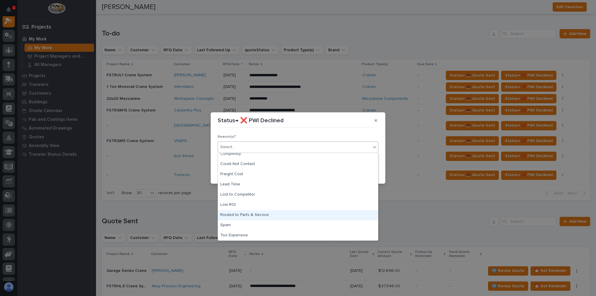
click at [248, 213] on div "Routed to Parts & Service" at bounding box center [298, 215] width 160 height 10
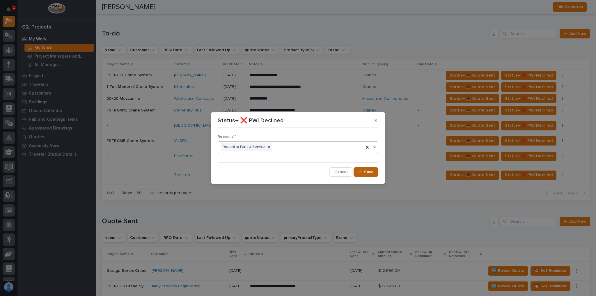
click at [375, 171] on button "Save" at bounding box center [365, 171] width 25 height 9
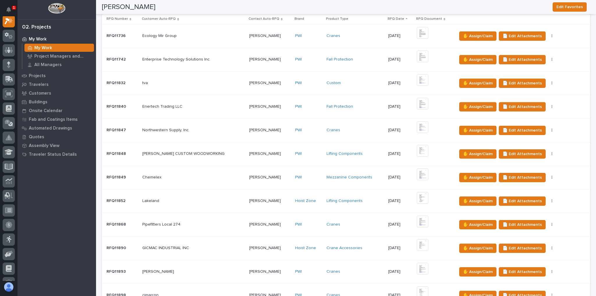
scroll to position [163, 0]
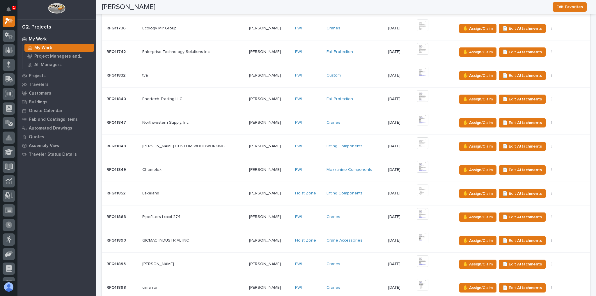
click at [224, 140] on td "SCHULTE'S CUSTOM WOODWORKING SCHULTE'S CUSTOM WOODWORKING" at bounding box center [193, 146] width 106 height 24
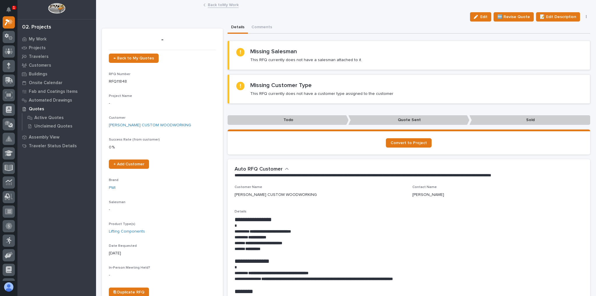
click at [217, 6] on link "Back to My Work" at bounding box center [223, 4] width 31 height 7
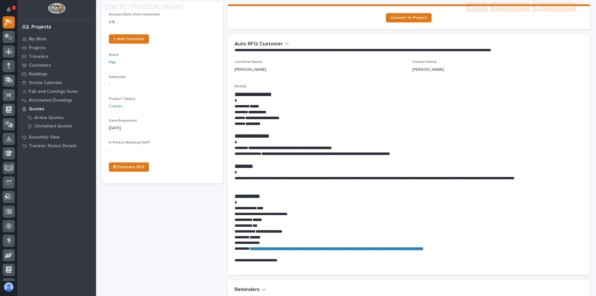
scroll to position [140, 0]
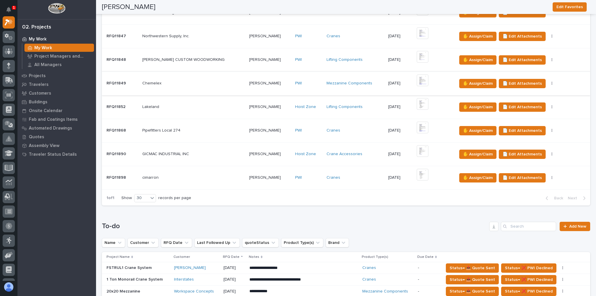
scroll to position [163, 0]
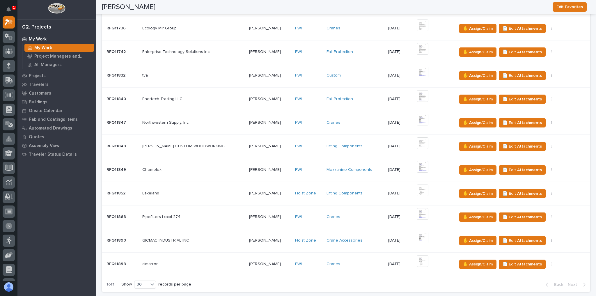
click at [214, 101] on div "Enertech Trading LLC Enertech Trading LLC" at bounding box center [193, 99] width 102 height 10
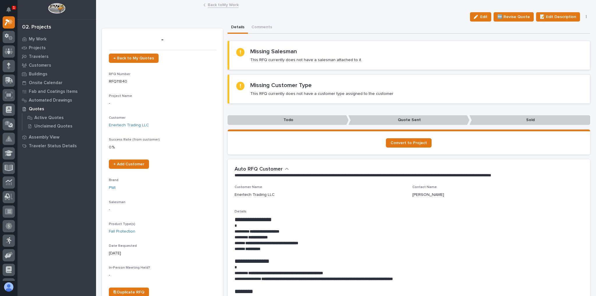
click at [215, 5] on link "Back to My Work" at bounding box center [223, 4] width 31 height 7
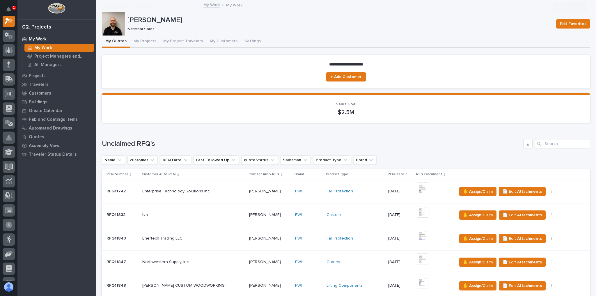
scroll to position [465, 0]
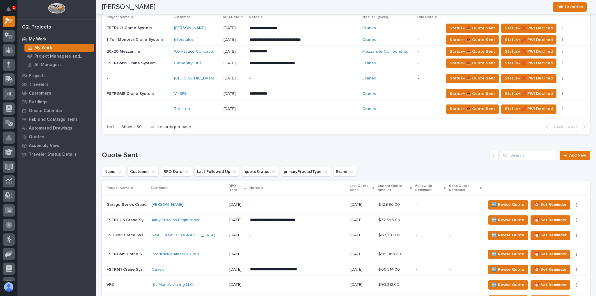
click at [213, 107] on div "Tremron" at bounding box center [196, 108] width 45 height 5
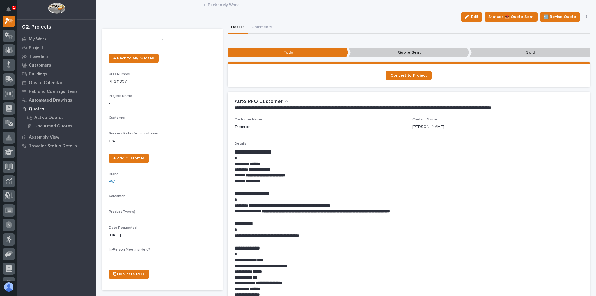
scroll to position [15, 0]
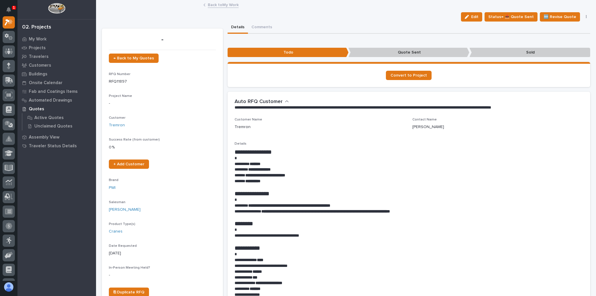
click at [227, 4] on link "Back to My Work" at bounding box center [223, 4] width 31 height 7
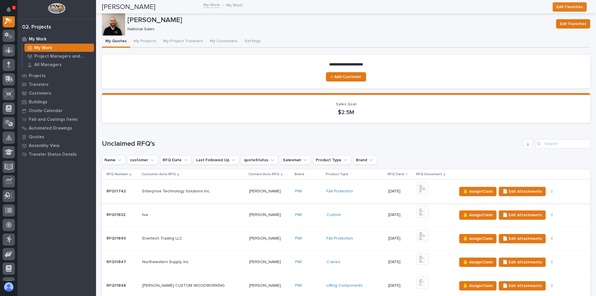
scroll to position [302, 0]
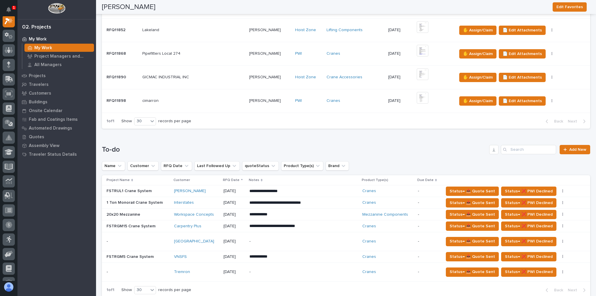
click at [207, 267] on div "Tremron" at bounding box center [196, 272] width 45 height 10
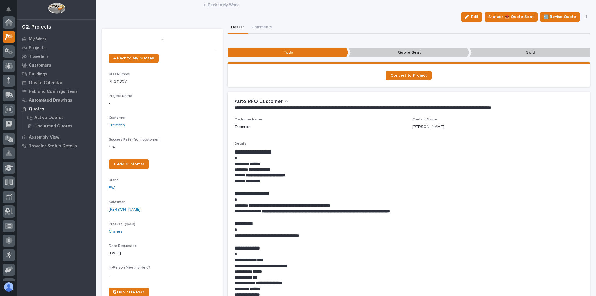
scroll to position [15, 0]
click at [224, 6] on link "Back to My Work" at bounding box center [223, 4] width 31 height 7
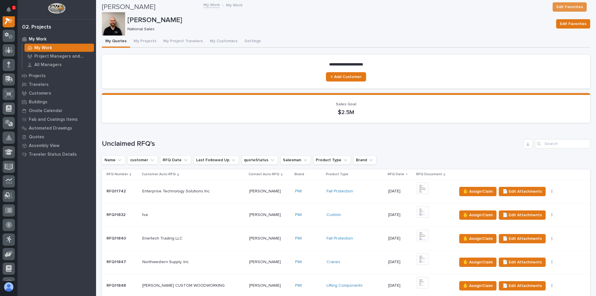
scroll to position [186, 0]
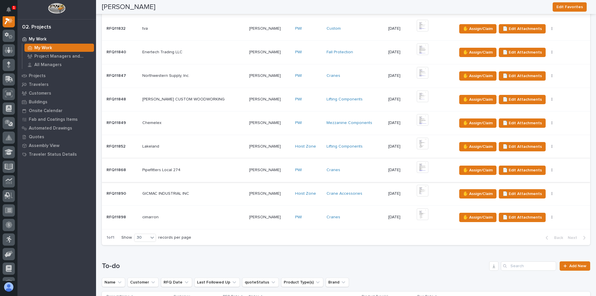
click at [219, 215] on p at bounding box center [193, 217] width 102 height 5
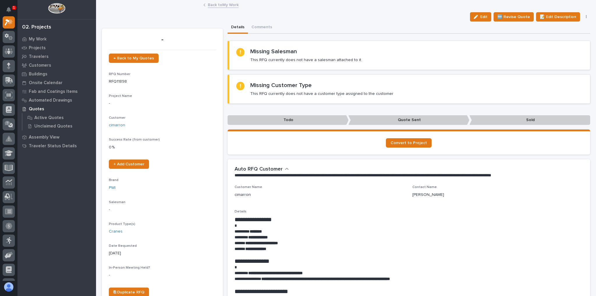
click at [233, 4] on link "Back to My Work" at bounding box center [223, 4] width 31 height 7
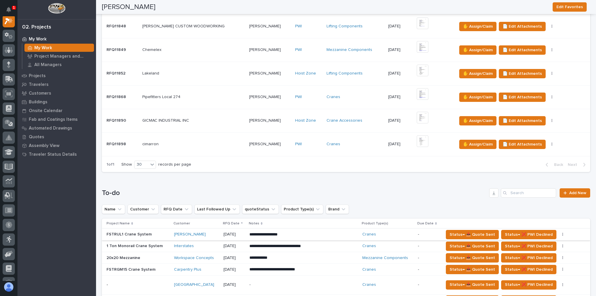
scroll to position [302, 0]
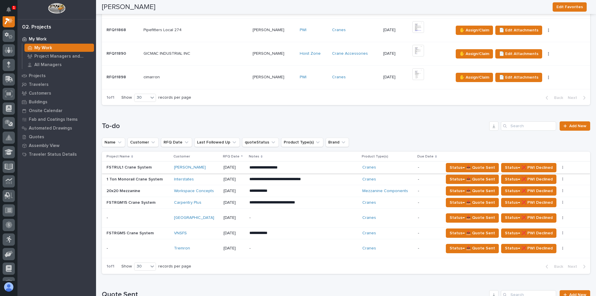
click at [203, 246] on div "Tremron" at bounding box center [196, 248] width 45 height 5
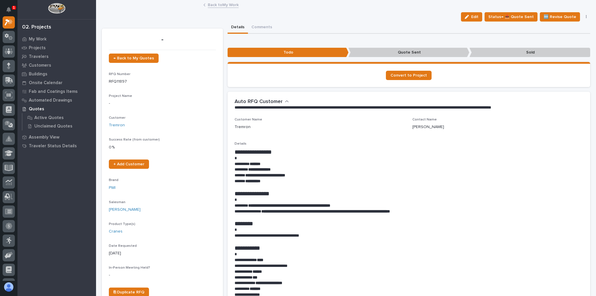
click at [229, 5] on link "Back to My Work" at bounding box center [223, 4] width 31 height 7
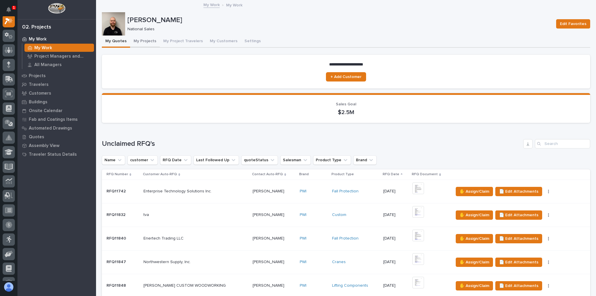
click at [146, 44] on button "My Projects" at bounding box center [145, 41] width 30 height 12
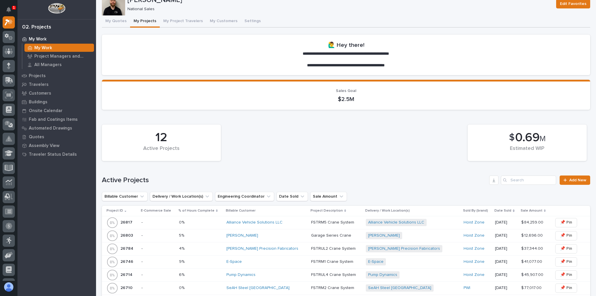
scroll to position [47, 0]
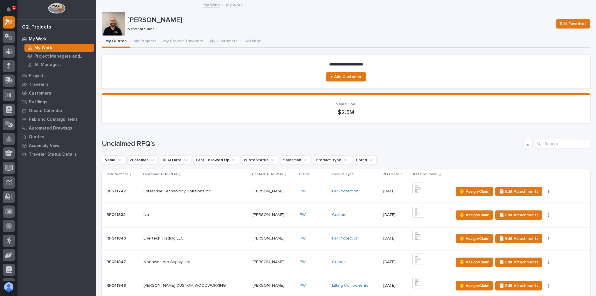
scroll to position [209, 0]
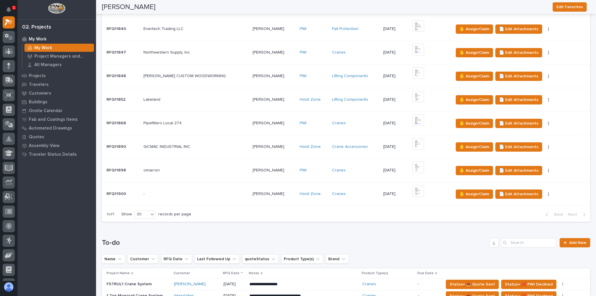
click at [226, 194] on p at bounding box center [195, 193] width 104 height 5
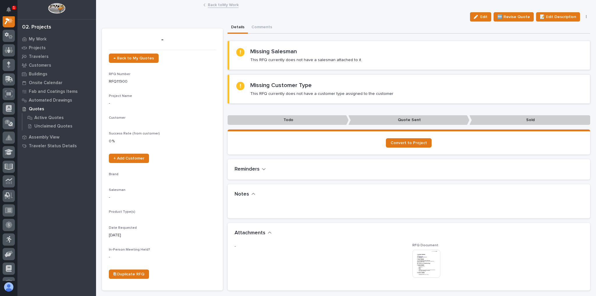
scroll to position [15, 0]
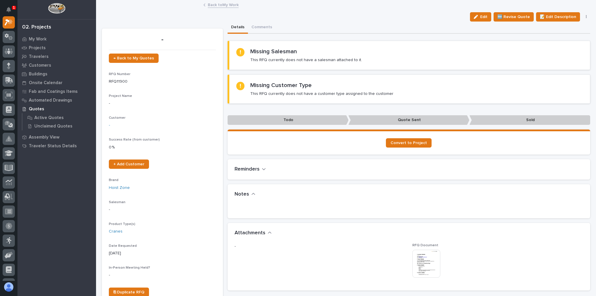
click at [420, 264] on img at bounding box center [426, 264] width 28 height 28
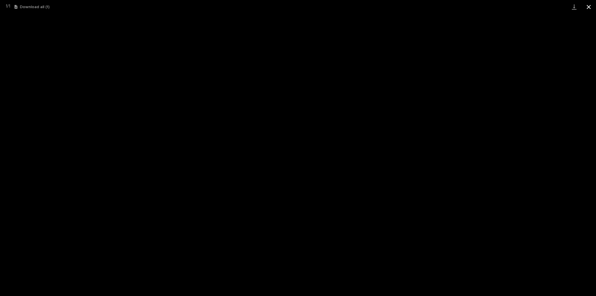
click at [588, 8] on button "Close gallery" at bounding box center [588, 7] width 15 height 14
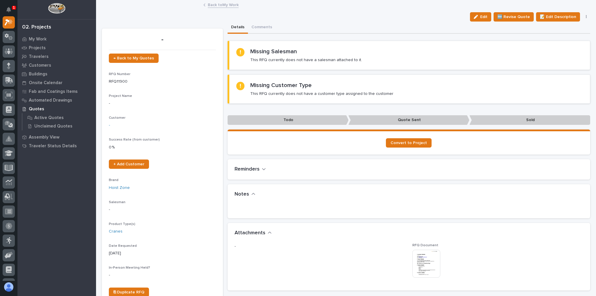
click at [434, 265] on img at bounding box center [426, 264] width 28 height 28
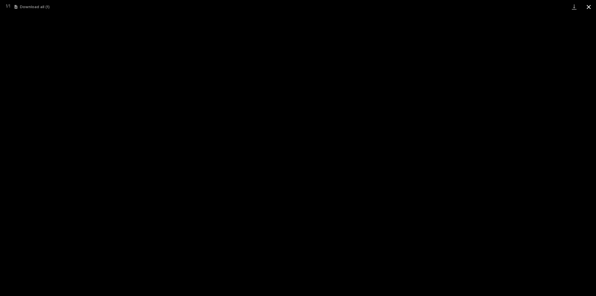
click at [585, 6] on button "Close gallery" at bounding box center [588, 7] width 15 height 14
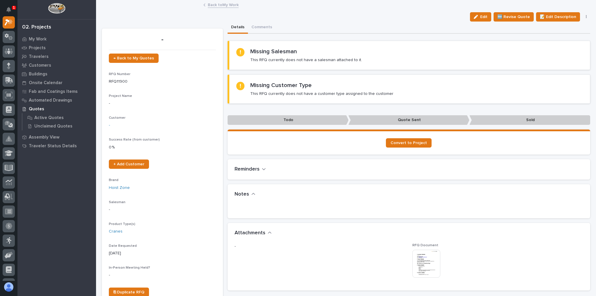
click at [217, 4] on link "Back to My Work" at bounding box center [223, 4] width 31 height 7
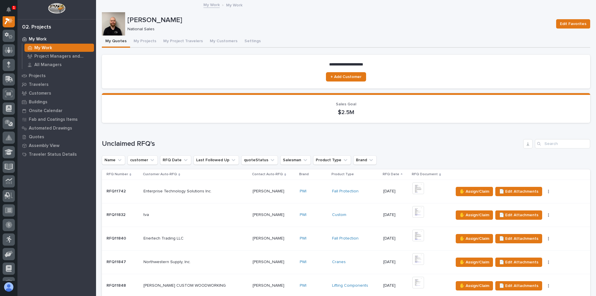
scroll to position [186, 0]
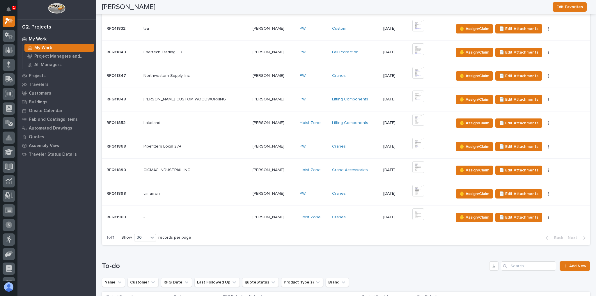
click at [186, 223] on td "- -" at bounding box center [195, 217] width 109 height 24
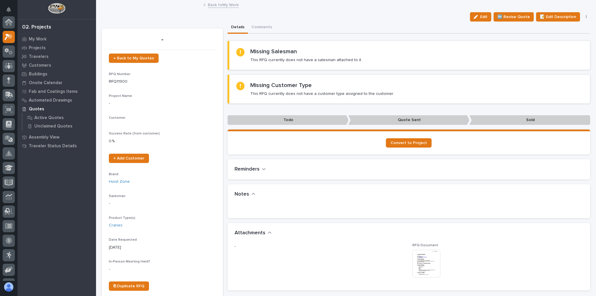
scroll to position [15, 0]
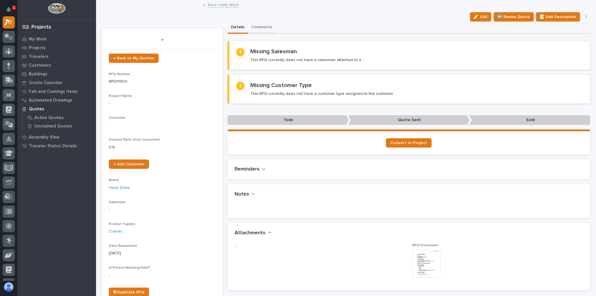
click at [264, 28] on button "Comments" at bounding box center [262, 28] width 28 height 12
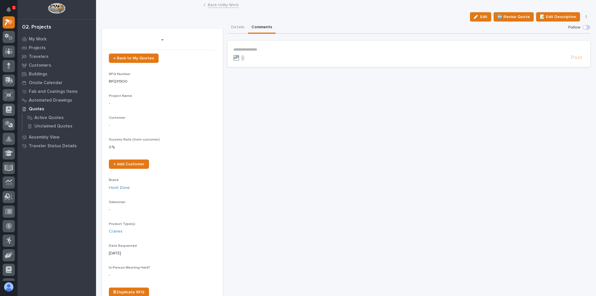
click at [262, 43] on section "**********" at bounding box center [408, 54] width 363 height 26
click at [263, 49] on p "**********" at bounding box center [408, 49] width 351 height 5
click at [575, 60] on span "Post" at bounding box center [576, 60] width 11 height 7
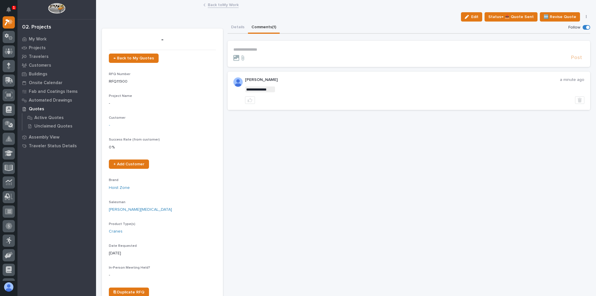
click at [230, 5] on link "Back to My Work" at bounding box center [223, 4] width 31 height 7
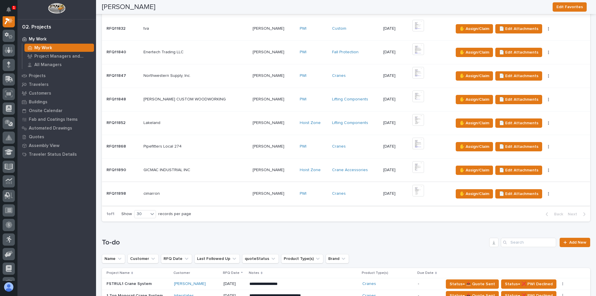
scroll to position [279, 0]
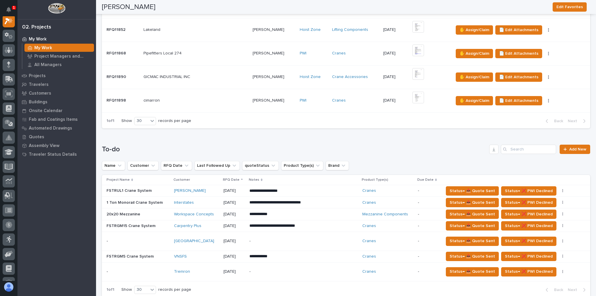
click at [223, 267] on td "[DATE]" at bounding box center [234, 271] width 26 height 19
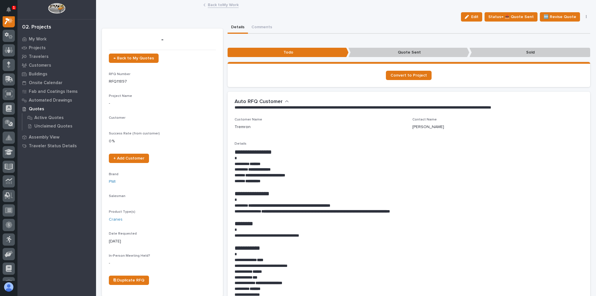
scroll to position [15, 0]
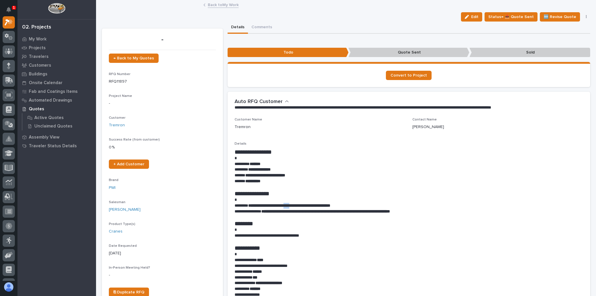
drag, startPoint x: 296, startPoint y: 205, endPoint x: 305, endPoint y: 205, distance: 8.4
click at [305, 205] on strong "**********" at bounding box center [289, 205] width 82 height 4
click at [286, 204] on strong "**********" at bounding box center [289, 205] width 82 height 4
drag, startPoint x: 250, startPoint y: 205, endPoint x: 332, endPoint y: 204, distance: 81.7
click at [330, 204] on strong "**********" at bounding box center [289, 205] width 82 height 4
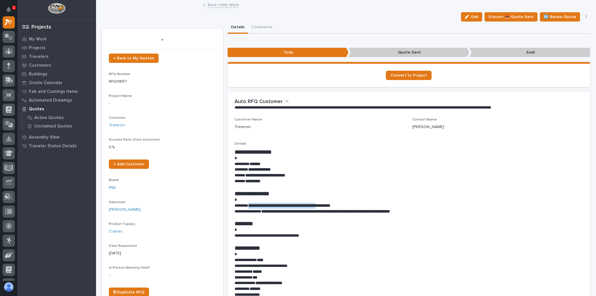
copy strong "**********"
drag, startPoint x: 279, startPoint y: 169, endPoint x: 249, endPoint y: 170, distance: 30.0
click at [249, 170] on p "**********" at bounding box center [407, 170] width 346 height 6
copy strong "**********"
click at [471, 16] on div "button" at bounding box center [467, 17] width 6 height 4
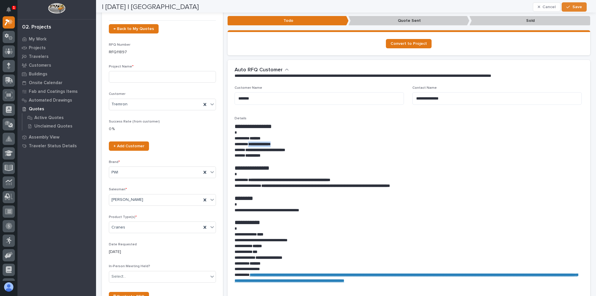
scroll to position [0, 0]
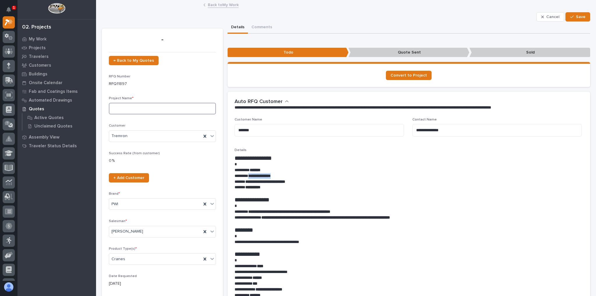
click at [145, 113] on input at bounding box center [162, 109] width 107 height 12
type input "F"
type input "2 Ton Crane System"
click at [577, 20] on button "Save" at bounding box center [577, 16] width 25 height 9
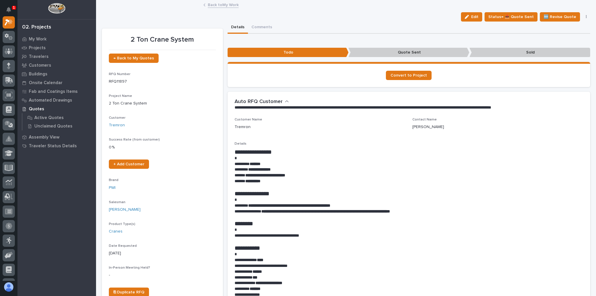
click at [225, 3] on link "Back to My Work" at bounding box center [223, 4] width 31 height 7
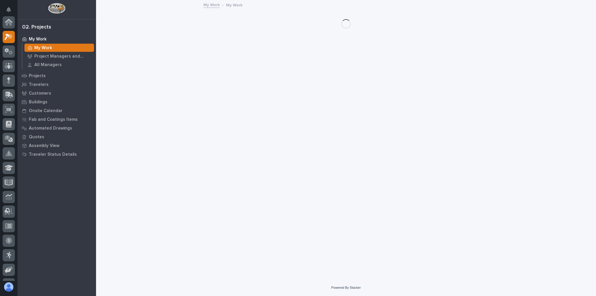
scroll to position [16, 0]
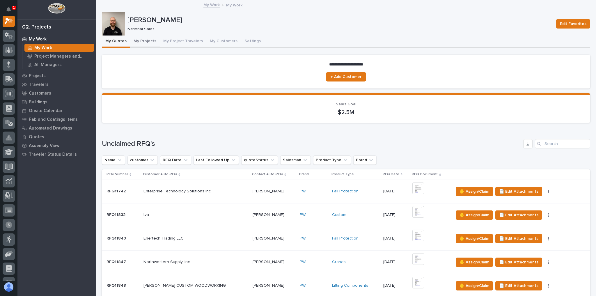
click at [142, 41] on button "My Projects" at bounding box center [145, 41] width 30 height 12
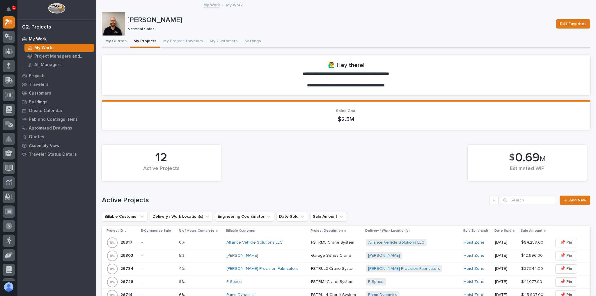
click at [116, 44] on button "My Quotes" at bounding box center [116, 41] width 28 height 12
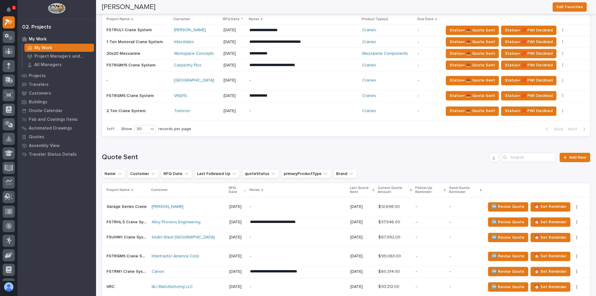
scroll to position [442, 0]
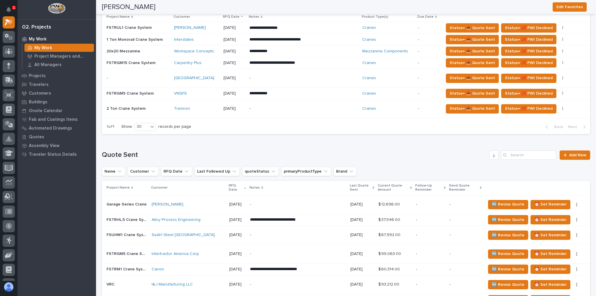
click at [203, 110] on div "Tremron" at bounding box center [196, 109] width 45 height 10
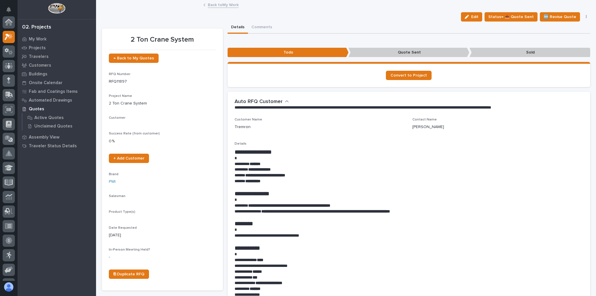
scroll to position [15, 0]
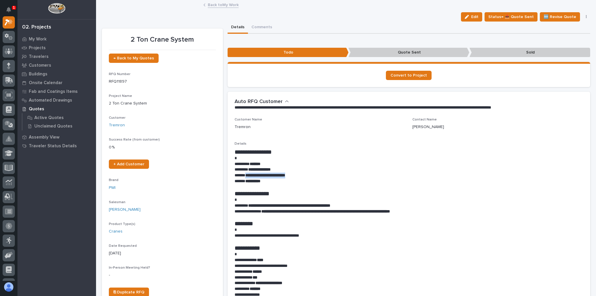
drag, startPoint x: 301, startPoint y: 175, endPoint x: 245, endPoint y: 175, distance: 56.7
click at [245, 175] on p "**********" at bounding box center [407, 175] width 346 height 6
copy strong "**********"
click at [314, 146] on div "**********" at bounding box center [408, 236] width 349 height 189
drag, startPoint x: 478, startPoint y: 15, endPoint x: 468, endPoint y: 21, distance: 11.0
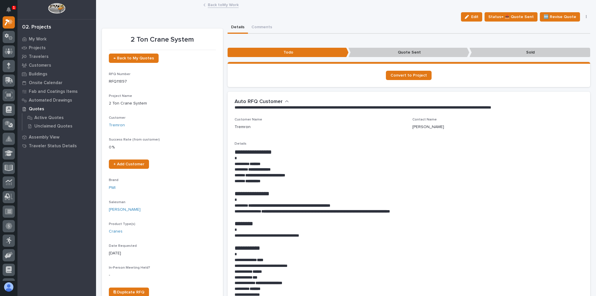
click at [477, 15] on span "Edit" at bounding box center [474, 16] width 7 height 5
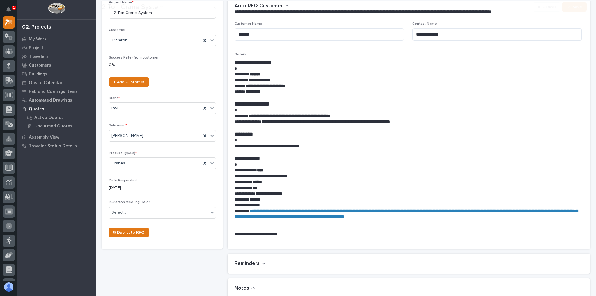
scroll to position [209, 0]
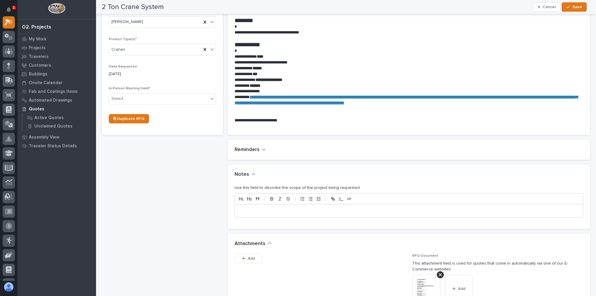
click at [284, 213] on div at bounding box center [409, 210] width 348 height 13
click at [566, 9] on button "Save" at bounding box center [573, 6] width 25 height 9
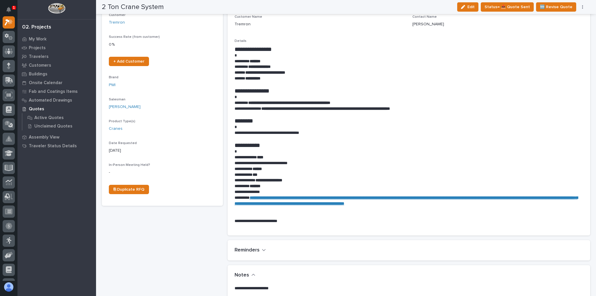
scroll to position [0, 0]
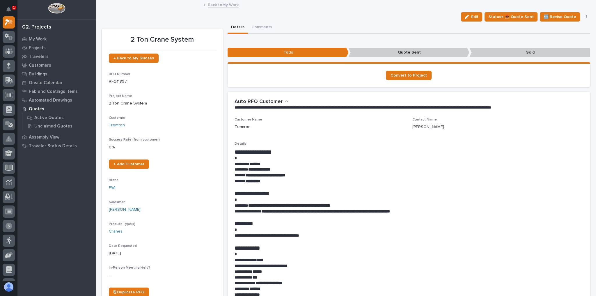
click at [222, 8] on div "Back to My Work" at bounding box center [345, 5] width 291 height 8
click at [222, 7] on link "Back to My Work" at bounding box center [223, 4] width 31 height 7
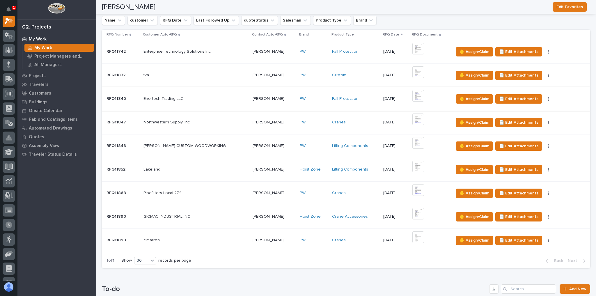
scroll to position [326, 0]
